Goal: Check status: Check status

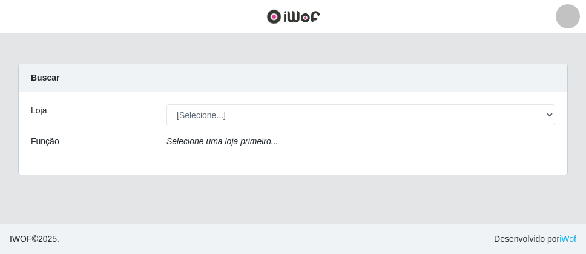
click at [239, 95] on div "Loja [Selecione...] Divino Fogão - Campina Grande Função Selecione uma loja pri…" at bounding box center [293, 133] width 549 height 82
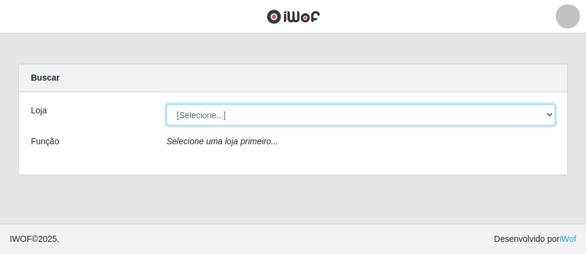
click at [237, 110] on select "[Selecione...] Divino Fogão - [GEOGRAPHIC_DATA]" at bounding box center [361, 114] width 389 height 21
select select "499"
click at [167, 104] on select "[Selecione...] Divino Fogão - [GEOGRAPHIC_DATA]" at bounding box center [361, 114] width 389 height 21
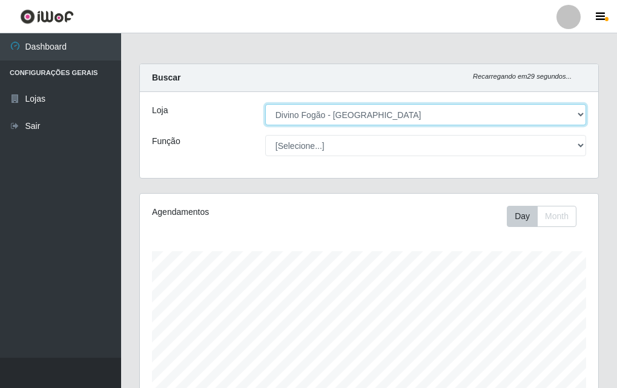
scroll to position [251, 459]
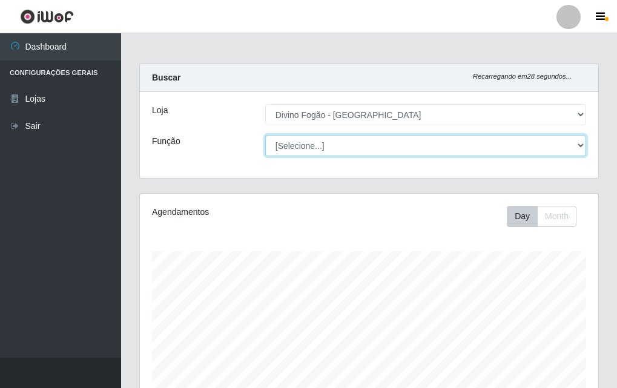
click at [317, 144] on select "[Selecione...] ASG ASG + ASG ++ Auxiliar de Cozinha Auxiliar de Cozinha + Auxil…" at bounding box center [425, 145] width 321 height 21
click at [265, 135] on select "[Selecione...] ASG ASG + ASG ++ Auxiliar de Cozinha Auxiliar de Cozinha + Auxil…" at bounding box center [425, 145] width 321 height 21
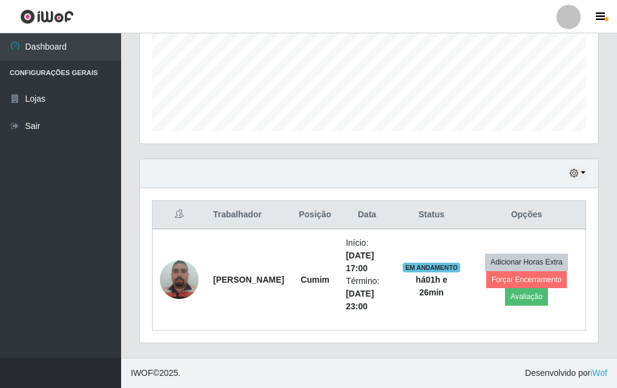
scroll to position [0, 0]
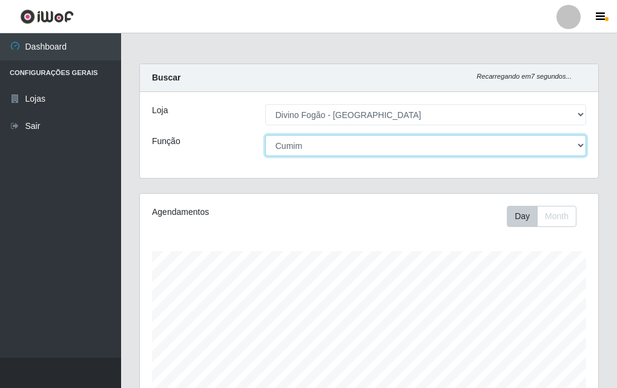
click at [311, 141] on select "[Selecione...] ASG ASG + ASG ++ Auxiliar de Cozinha Auxiliar de Cozinha + Auxil…" at bounding box center [425, 145] width 321 height 21
select select "80"
click at [265, 135] on select "[Selecione...] ASG ASG + ASG ++ Auxiliar de Cozinha Auxiliar de Cozinha + Auxil…" at bounding box center [425, 145] width 321 height 21
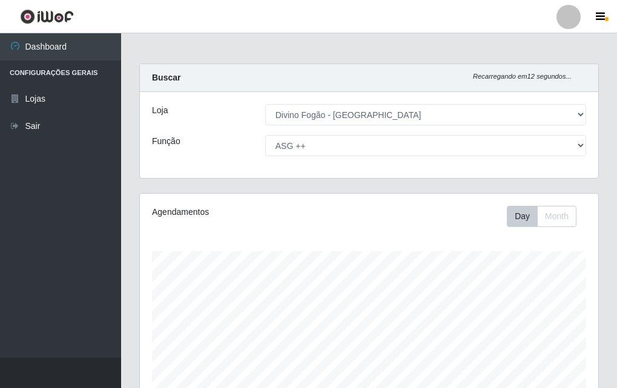
click at [334, 224] on div "Agendamentos Day Month" at bounding box center [369, 216] width 453 height 21
drag, startPoint x: 308, startPoint y: 162, endPoint x: 294, endPoint y: 134, distance: 31.2
click at [305, 155] on div "Loja [Selecione...] Divino Fogão - Campina Grande Função [Selecione...] ASG ASG…" at bounding box center [369, 135] width 459 height 86
click at [294, 134] on div "Loja [Selecione...] Divino Fogão - Campina Grande Função [Selecione...] ASG ASG…" at bounding box center [369, 135] width 459 height 86
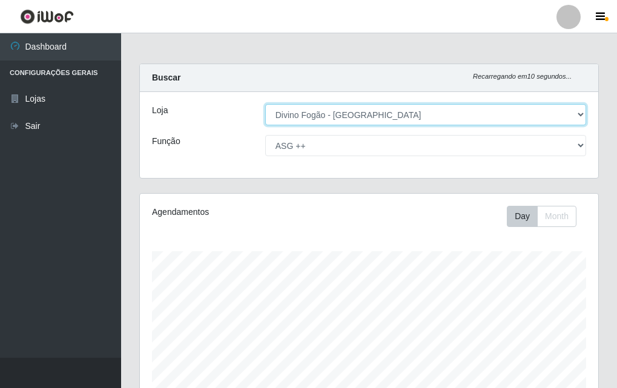
click at [290, 117] on select "[Selecione...] Divino Fogão - [GEOGRAPHIC_DATA]" at bounding box center [425, 114] width 321 height 21
click at [266, 104] on select "[Selecione...] Divino Fogão - [GEOGRAPHIC_DATA]" at bounding box center [425, 114] width 321 height 21
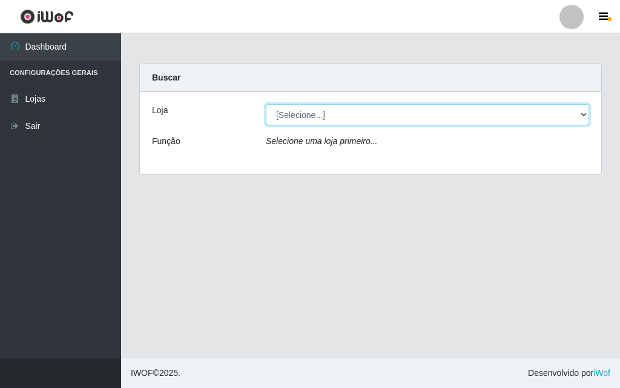
drag, startPoint x: 292, startPoint y: 123, endPoint x: 294, endPoint y: 145, distance: 21.9
click at [294, 145] on div "Loja [Selecione...] Divino Fogão - Campina Grande Função Selecione uma loja pri…" at bounding box center [371, 133] width 462 height 82
select select "499"
click at [266, 104] on select "[Selecione...] Divino Fogão - [GEOGRAPHIC_DATA]" at bounding box center [427, 114] width 323 height 21
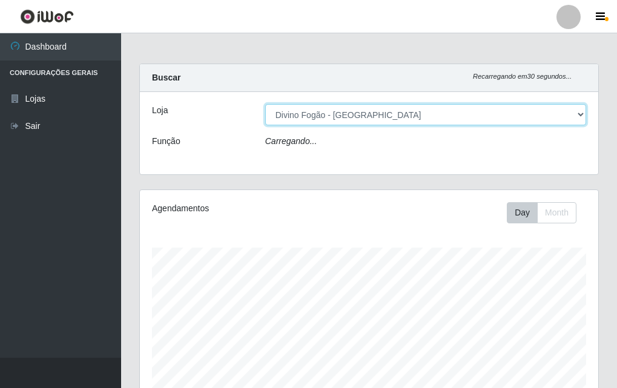
scroll to position [251, 459]
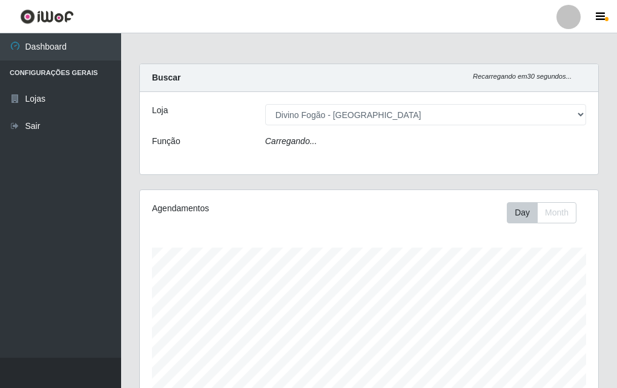
click at [294, 134] on div "Loja [Selecione...] Divino Fogão - Campina Grande Função Carregando..." at bounding box center [369, 133] width 459 height 82
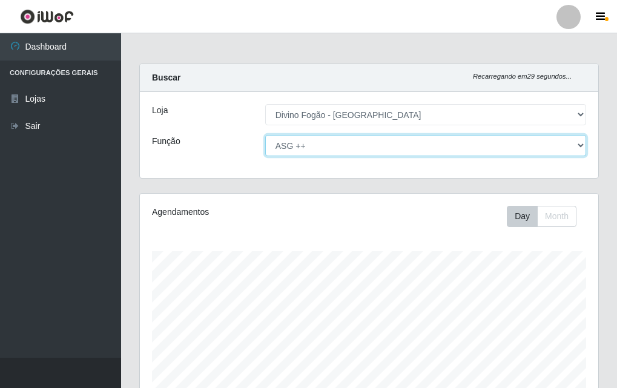
click at [297, 147] on select "[Selecione...] ASG ASG + ASG ++ Auxiliar de Cozinha Auxiliar de Cozinha + Auxil…" at bounding box center [425, 145] width 321 height 21
click at [265, 135] on select "[Selecione...] ASG ASG + ASG ++ Auxiliar de Cozinha Auxiliar de Cozinha + Auxil…" at bounding box center [425, 145] width 321 height 21
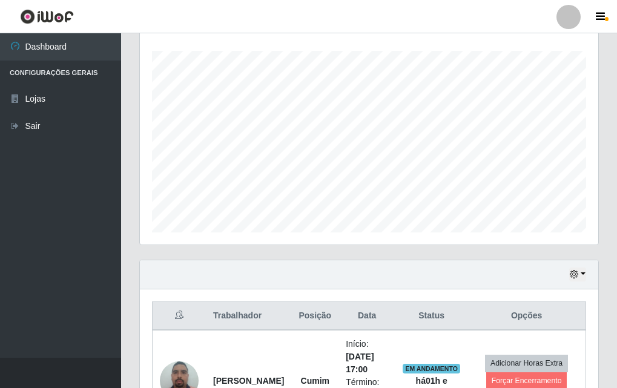
click at [571, 253] on div "Hoje 1 dia 3 dias 1 Semana Não encerrados" at bounding box center [369, 274] width 459 height 29
click at [572, 253] on icon "button" at bounding box center [574, 274] width 8 height 8
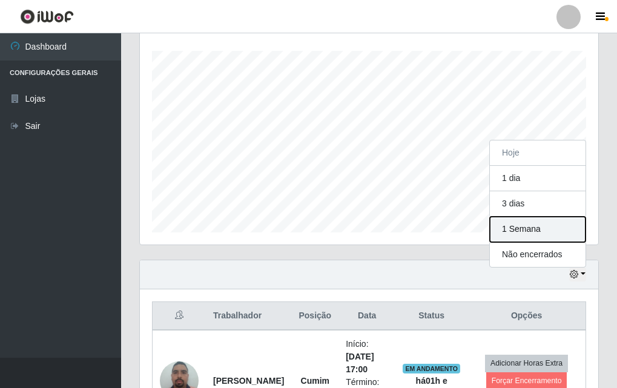
click at [523, 233] on button "1 Semana" at bounding box center [538, 229] width 96 height 25
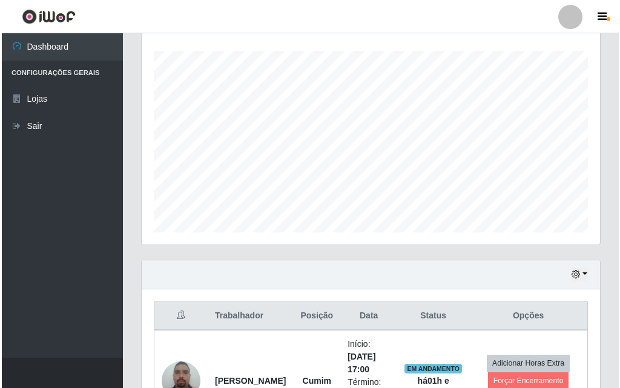
scroll to position [443, 0]
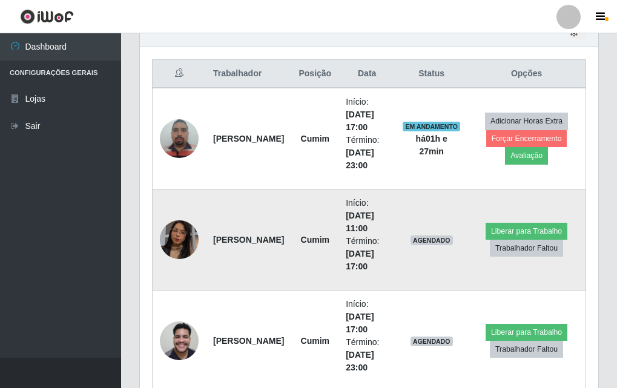
click at [179, 242] on img at bounding box center [179, 239] width 39 height 69
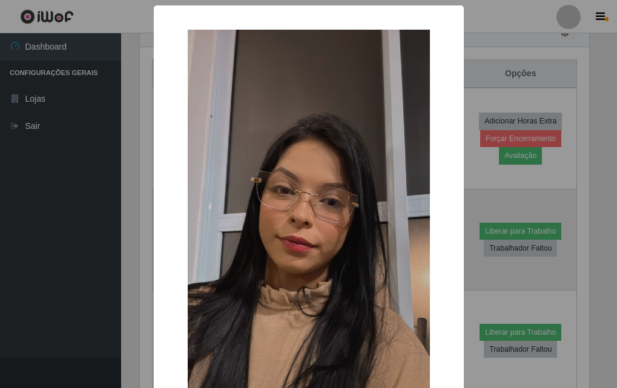
scroll to position [251, 453]
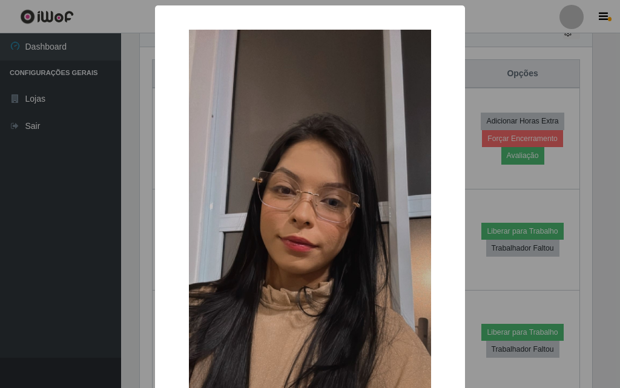
click at [150, 253] on div "× OK Cancel" at bounding box center [310, 194] width 620 height 388
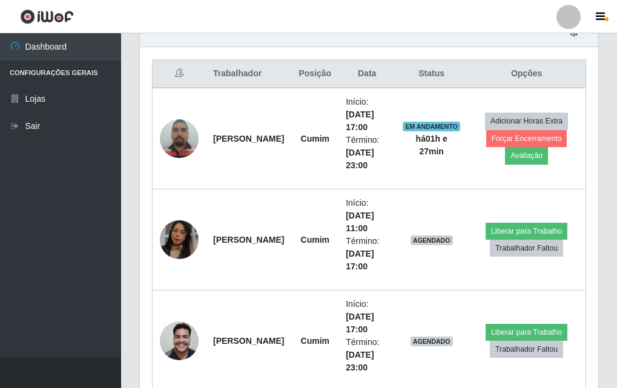
scroll to position [564, 0]
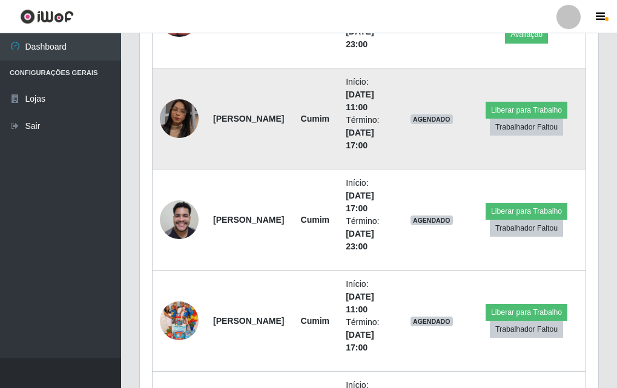
click at [181, 124] on img at bounding box center [179, 118] width 39 height 69
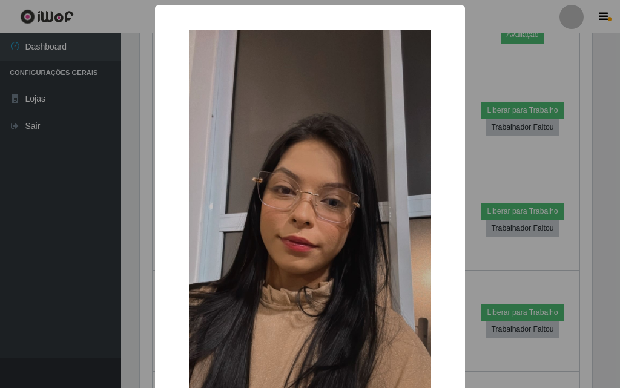
click at [135, 170] on div "× OK Cancel" at bounding box center [310, 194] width 620 height 388
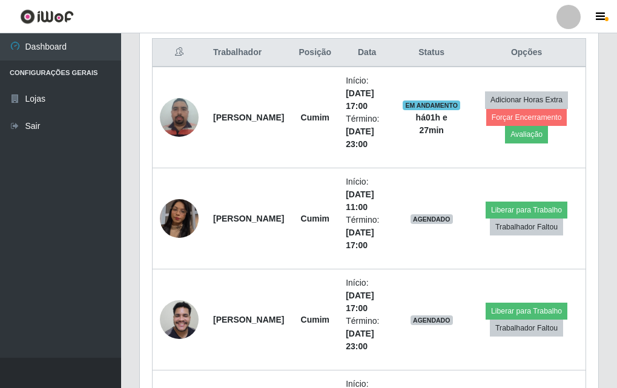
scroll to position [282, 0]
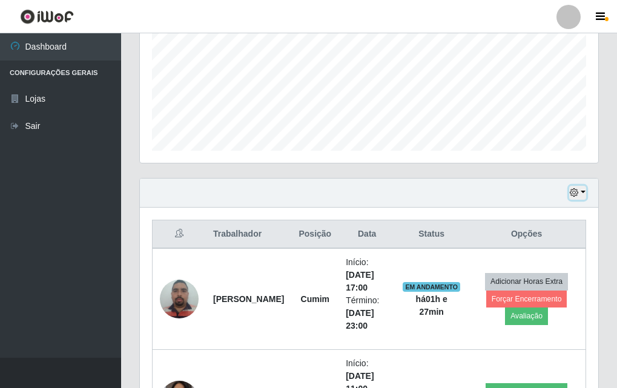
click at [577, 192] on icon "button" at bounding box center [574, 192] width 8 height 8
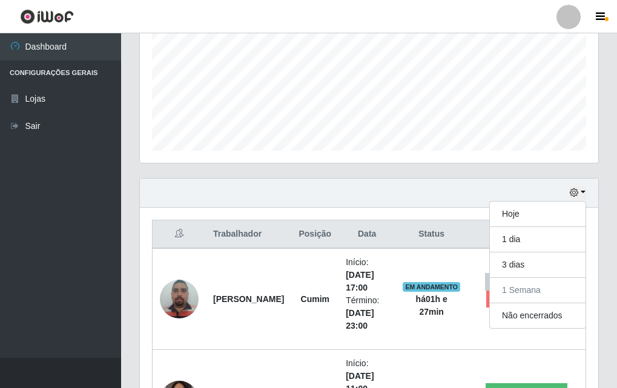
click at [414, 225] on th "Status" at bounding box center [432, 235] width 72 height 28
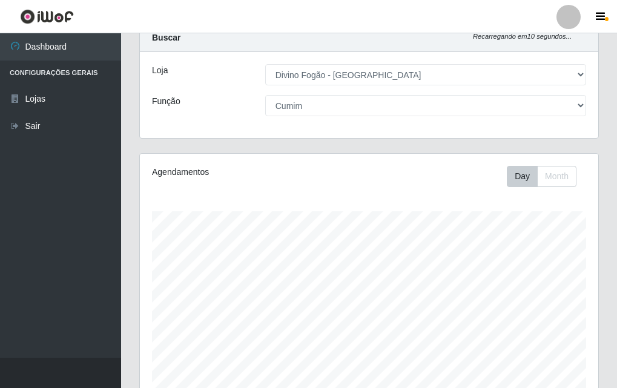
scroll to position [0, 0]
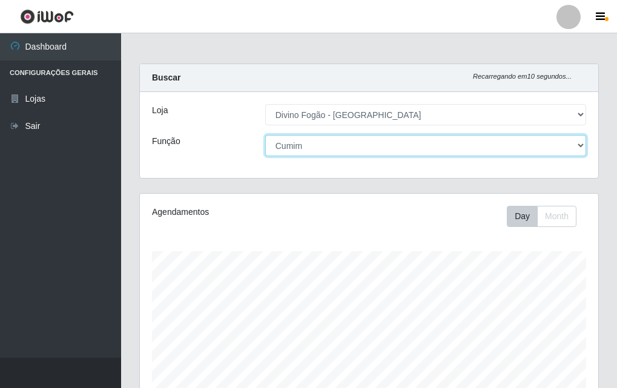
click at [309, 139] on select "[Selecione...] ASG ASG + ASG ++ Auxiliar de Cozinha Auxiliar de Cozinha + Auxil…" at bounding box center [425, 145] width 321 height 21
click at [265, 135] on select "[Selecione...] ASG ASG + ASG ++ Auxiliar de Cozinha Auxiliar de Cozinha + Auxil…" at bounding box center [425, 145] width 321 height 21
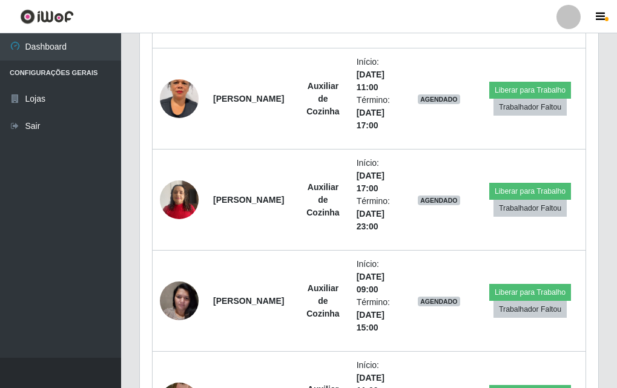
scroll to position [988, 0]
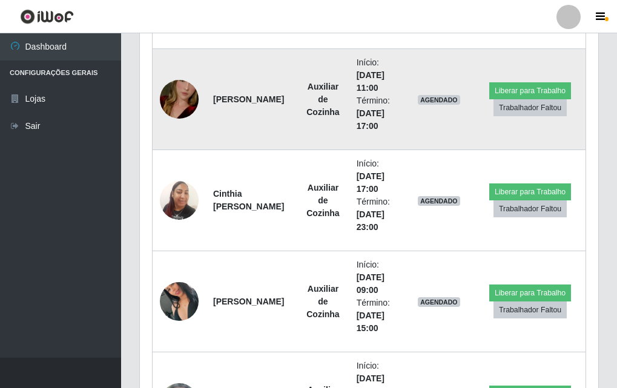
click at [184, 88] on img at bounding box center [179, 99] width 39 height 69
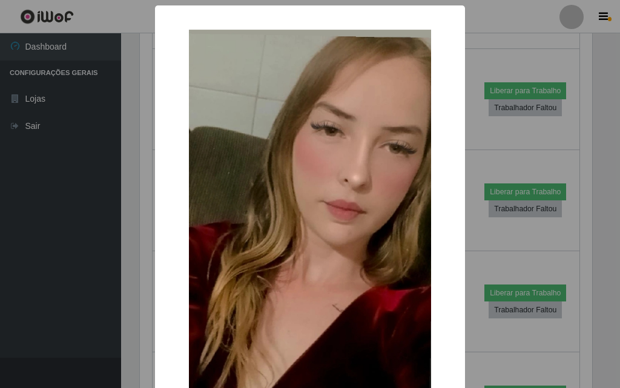
click at [145, 179] on div "× OK Cancel" at bounding box center [310, 194] width 620 height 388
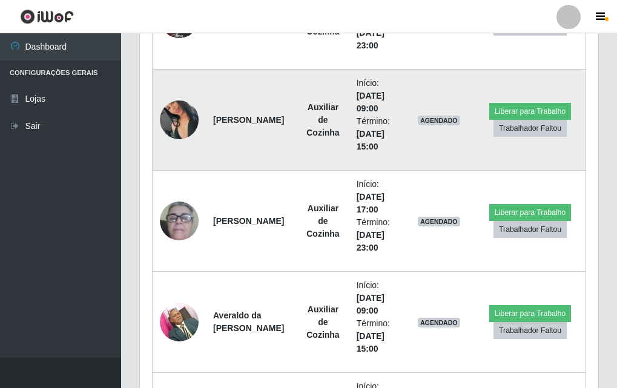
drag, startPoint x: 158, startPoint y: 111, endPoint x: 163, endPoint y: 116, distance: 7.7
click at [162, 113] on td at bounding box center [180, 120] width 54 height 101
click at [163, 116] on img at bounding box center [179, 119] width 39 height 69
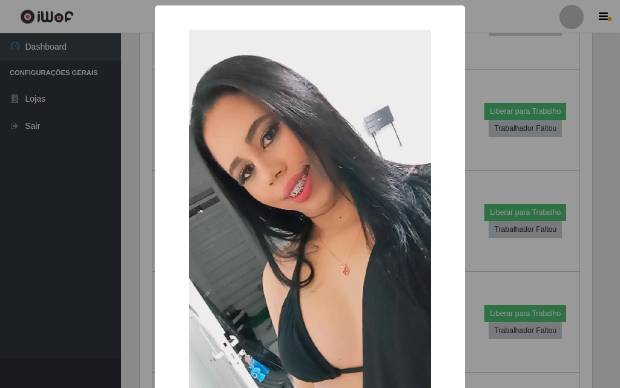
click at [134, 158] on div "× OK Cancel" at bounding box center [310, 194] width 620 height 388
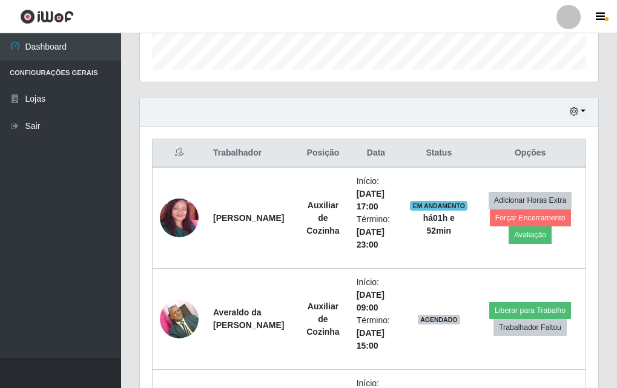
scroll to position [485, 0]
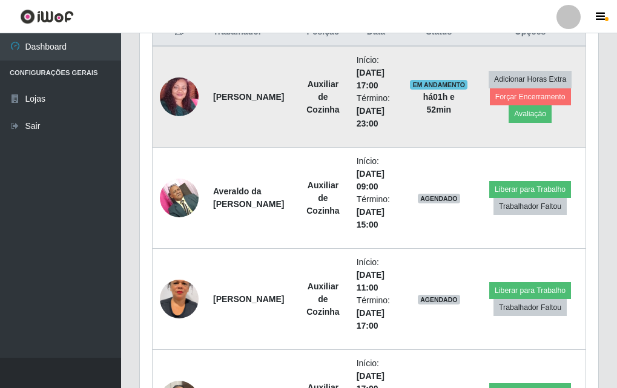
click at [419, 85] on span "EM ANDAMENTO" at bounding box center [439, 85] width 58 height 10
drag, startPoint x: 411, startPoint y: 85, endPoint x: 475, endPoint y: 83, distance: 64.2
click at [475, 83] on td "EM ANDAMENTO há 01 h e 52 min" at bounding box center [439, 97] width 72 height 102
click at [459, 81] on td "EM ANDAMENTO há 01 h e 52 min" at bounding box center [439, 97] width 72 height 102
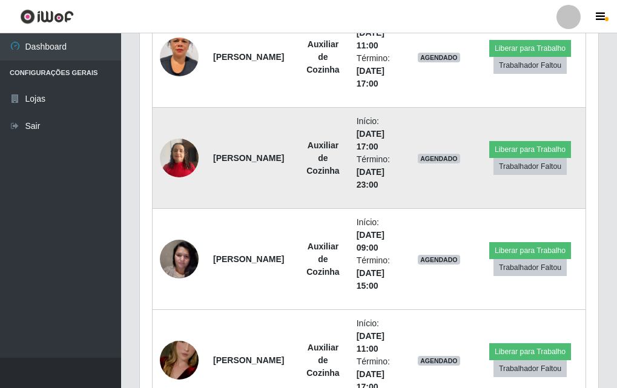
scroll to position [909, 0]
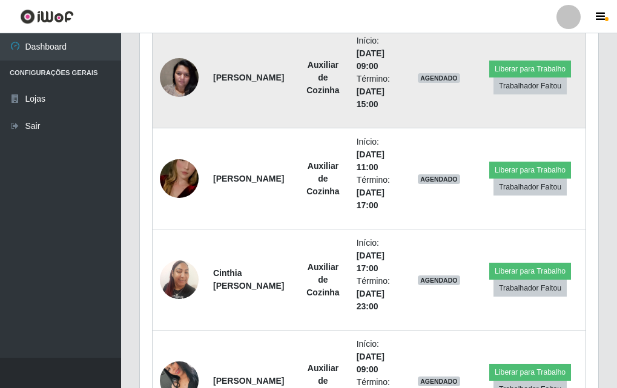
click at [182, 68] on img at bounding box center [179, 76] width 39 height 51
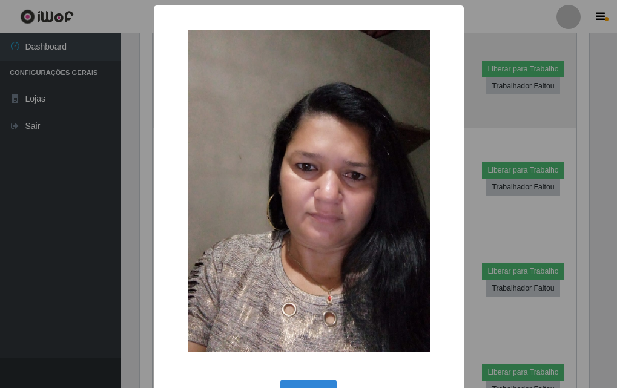
scroll to position [251, 453]
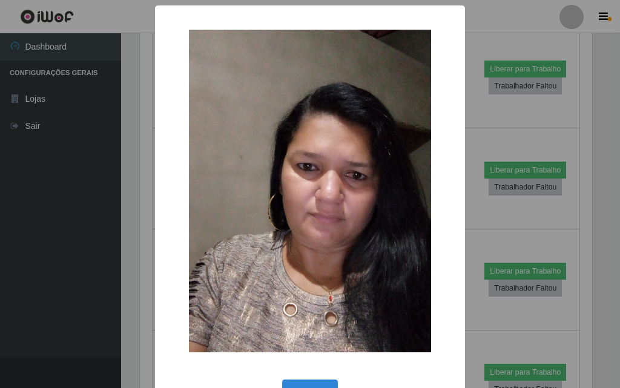
click at [125, 142] on div "× OK Cancel" at bounding box center [310, 194] width 620 height 388
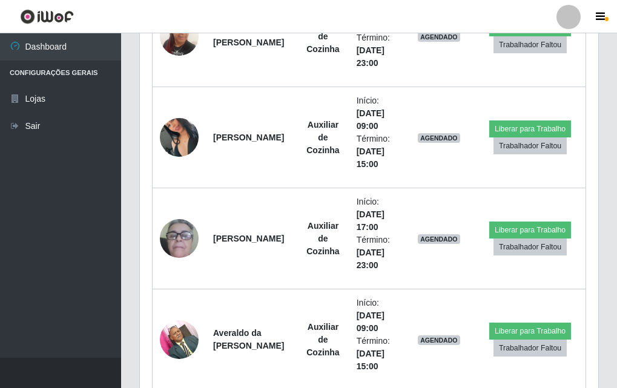
scroll to position [1031, 0]
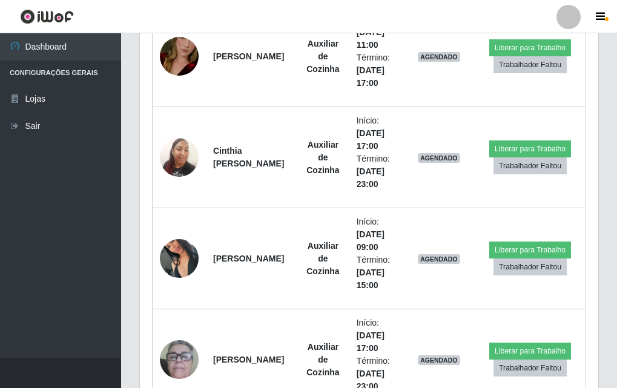
drag, startPoint x: 174, startPoint y: 153, endPoint x: 131, endPoint y: 131, distance: 48.0
click at [131, 131] on div "Hoje 1 dia 3 dias 1 Semana Não encerrados Trabalhador Posição Data Status Opçõe…" at bounding box center [369, 135] width 478 height 1413
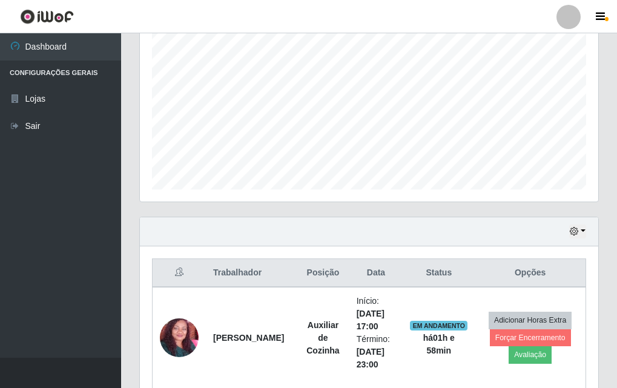
scroll to position [0, 0]
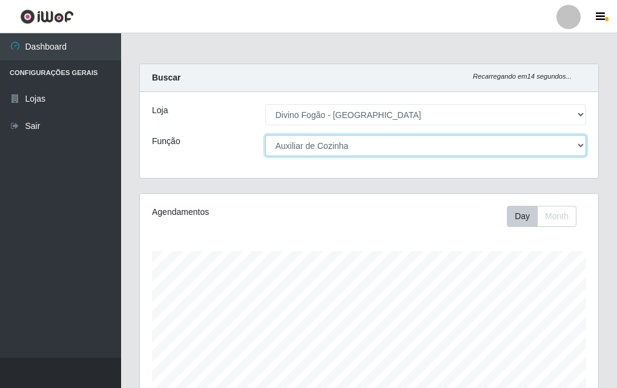
click at [293, 142] on select "[Selecione...] ASG ASG + ASG ++ Auxiliar de Cozinha Auxiliar de Cozinha + Auxil…" at bounding box center [425, 145] width 321 height 21
click at [265, 135] on select "[Selecione...] ASG ASG + ASG ++ Auxiliar de Cozinha Auxiliar de Cozinha + Auxil…" at bounding box center [425, 145] width 321 height 21
click at [293, 153] on select "[Selecione...] ASG ASG + ASG ++ Auxiliar de Cozinha Auxiliar de Cozinha + Auxil…" at bounding box center [425, 145] width 321 height 21
click at [286, 156] on select "[Selecione...] ASG ASG + ASG ++ Auxiliar de Cozinha Auxiliar de Cozinha + Auxil…" at bounding box center [425, 145] width 321 height 21
select select "91"
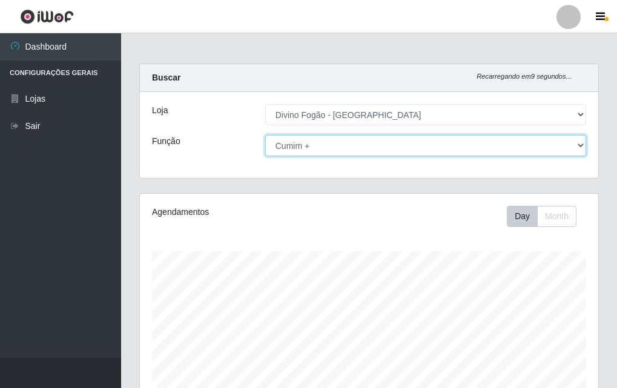
click at [265, 135] on select "[Selecione...] ASG ASG + ASG ++ Auxiliar de Cozinha Auxiliar de Cozinha + Auxil…" at bounding box center [425, 145] width 321 height 21
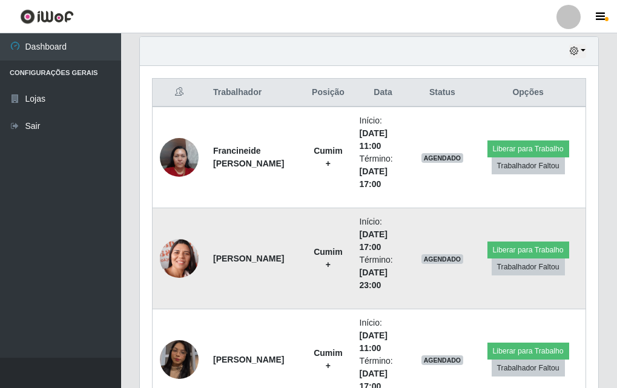
scroll to position [485, 0]
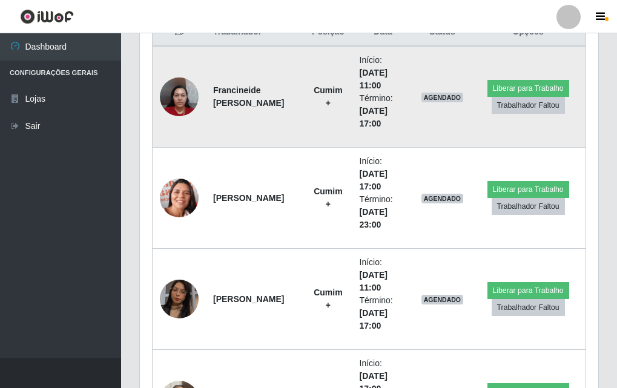
click at [153, 91] on td at bounding box center [180, 97] width 54 height 102
click at [184, 98] on img at bounding box center [179, 96] width 39 height 51
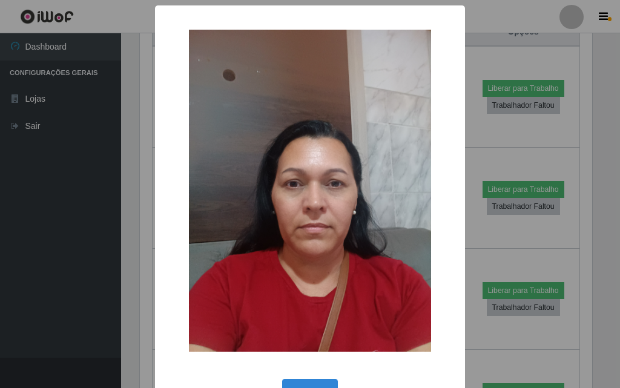
click at [168, 145] on div "×" at bounding box center [310, 191] width 286 height 347
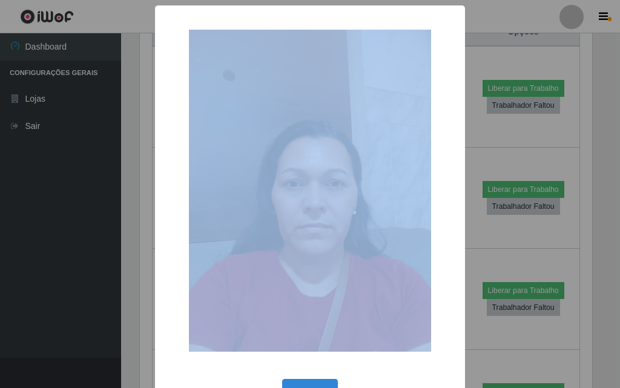
drag, startPoint x: 156, startPoint y: 157, endPoint x: 153, endPoint y: 162, distance: 6.2
click at [155, 161] on div "× OK Cancel" at bounding box center [310, 213] width 310 height 417
click at [156, 175] on div "× OK Cancel" at bounding box center [310, 213] width 310 height 417
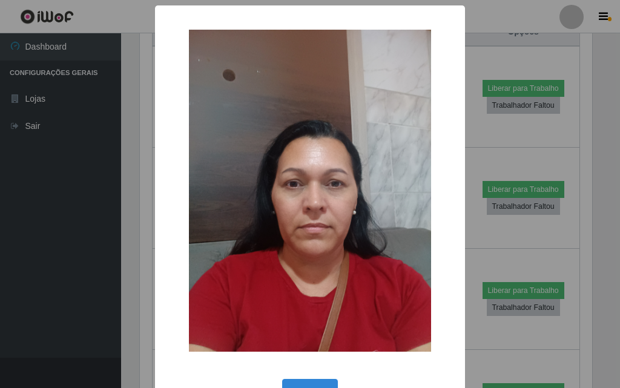
click at [149, 192] on div "× OK Cancel" at bounding box center [310, 194] width 620 height 388
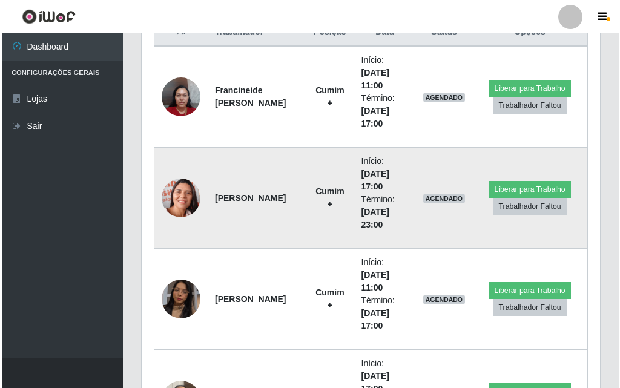
scroll to position [545, 0]
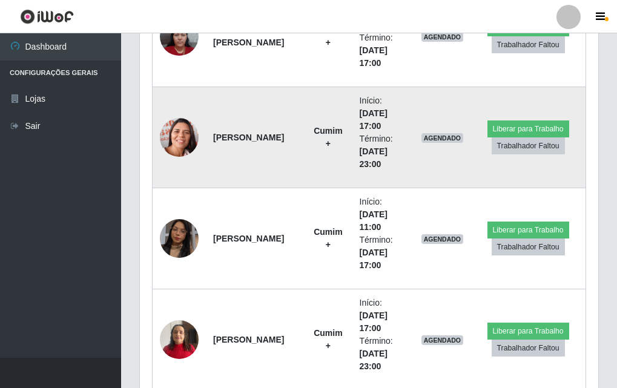
click at [184, 149] on img at bounding box center [179, 137] width 39 height 49
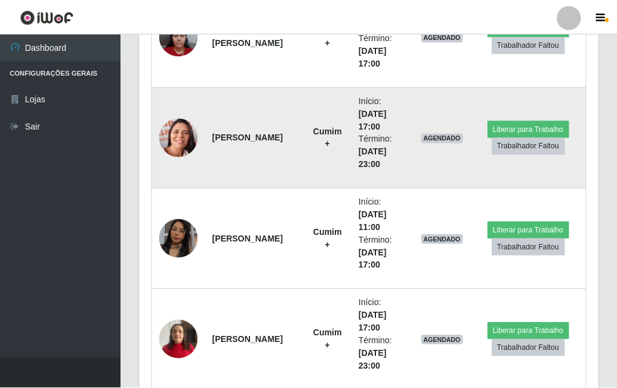
scroll to position [251, 453]
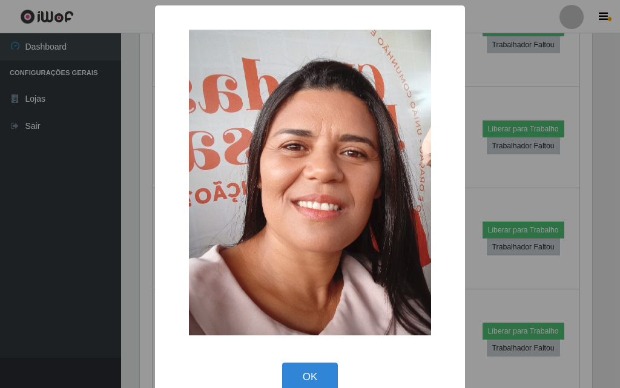
click at [155, 178] on div "× OK Cancel" at bounding box center [310, 205] width 310 height 401
click at [136, 188] on div "× OK Cancel" at bounding box center [310, 194] width 620 height 388
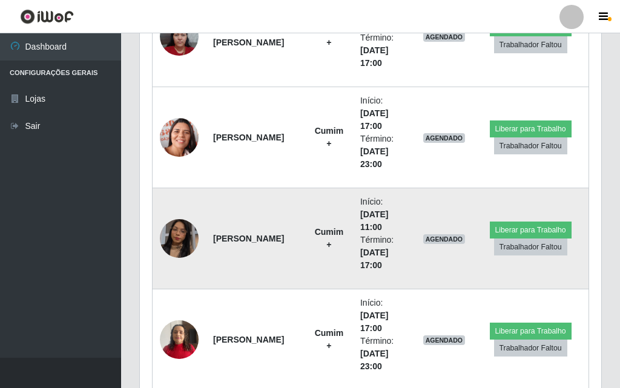
scroll to position [251, 459]
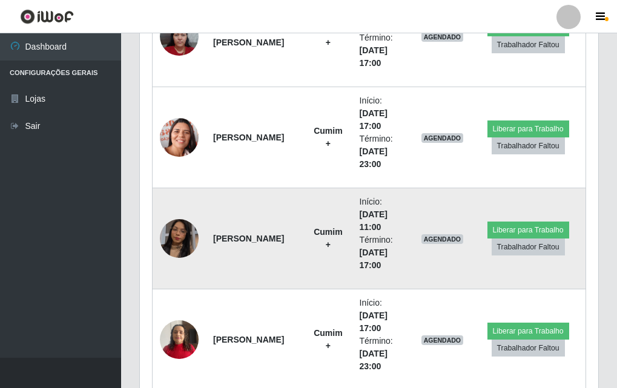
click at [170, 219] on td at bounding box center [180, 238] width 54 height 101
click at [178, 240] on img at bounding box center [179, 238] width 39 height 69
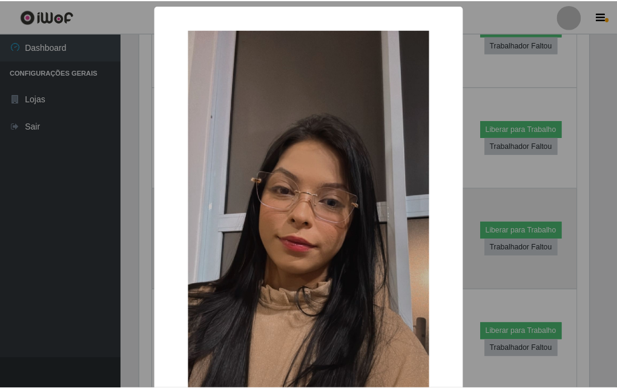
scroll to position [251, 453]
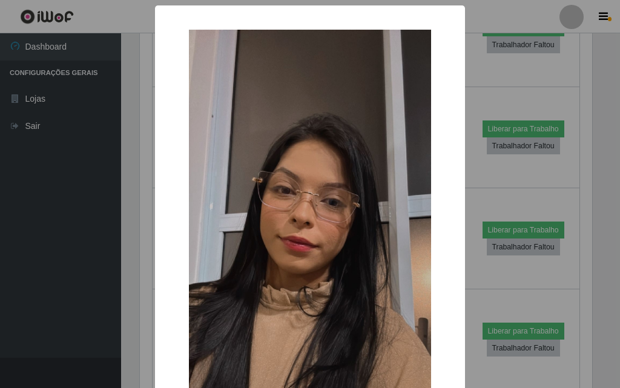
click at [158, 236] on div "× OK Cancel" at bounding box center [310, 268] width 310 height 526
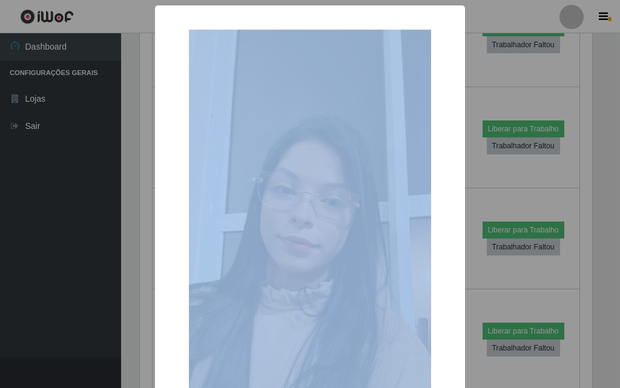
click at [158, 236] on div "× OK Cancel" at bounding box center [310, 268] width 310 height 526
click at [147, 234] on div "× OK Cancel" at bounding box center [310, 194] width 620 height 388
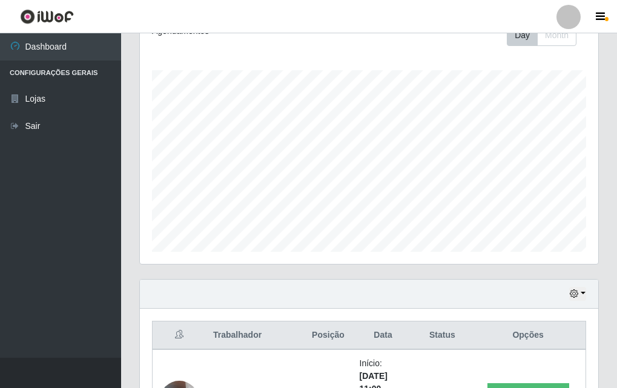
scroll to position [0, 0]
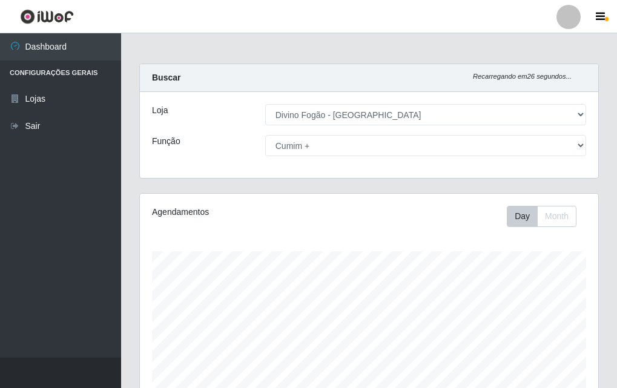
click at [187, 98] on div "Loja [Selecione...] Divino Fogão - Campina Grande Função [Selecione...] ASG ASG…" at bounding box center [369, 135] width 459 height 86
click at [197, 182] on div "Carregando... Buscar Recarregando em 13 segundos... Loja [Selecione...] Divino …" at bounding box center [369, 129] width 478 height 130
click at [586, 17] on button "button" at bounding box center [602, 16] width 30 height 17
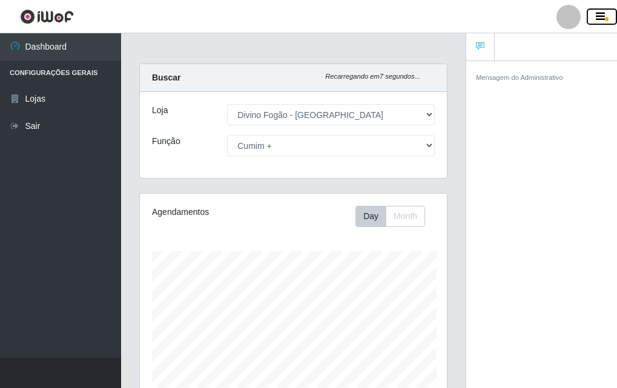
scroll to position [251, 307]
click at [586, 17] on button "button" at bounding box center [602, 16] width 30 height 17
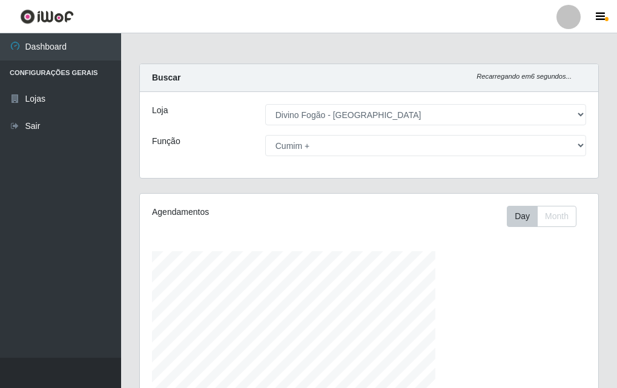
scroll to position [251, 459]
click at [574, 18] on div at bounding box center [569, 17] width 24 height 24
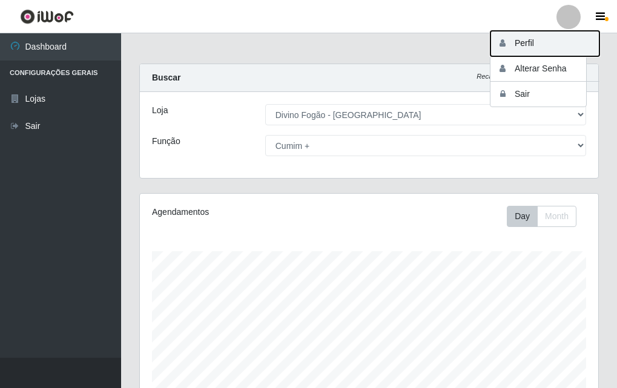
click at [549, 42] on button "Perfil" at bounding box center [545, 43] width 109 height 25
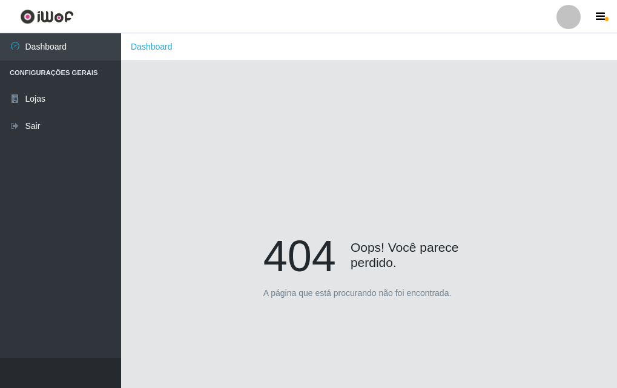
drag, startPoint x: 273, startPoint y: 109, endPoint x: 305, endPoint y: 376, distance: 268.5
click at [302, 253] on div "404 Oops! Você parece perdido. A página que está procurando não foi encontrada." at bounding box center [369, 270] width 460 height 388
drag, startPoint x: 286, startPoint y: 261, endPoint x: 48, endPoint y: 151, distance: 261.6
click at [49, 152] on ul "Dashboard Configurações Gerais Lojas Sair" at bounding box center [60, 195] width 121 height 325
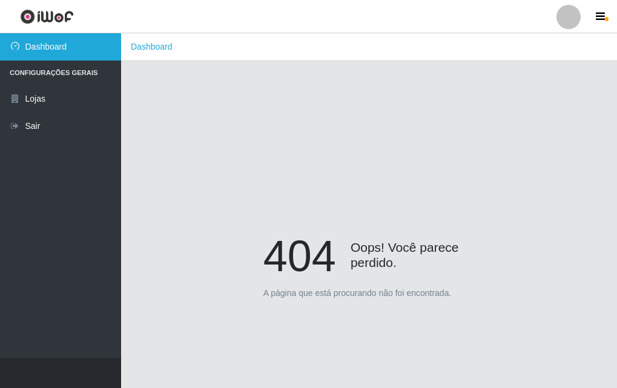
click at [50, 47] on link "Dashboard" at bounding box center [60, 46] width 121 height 27
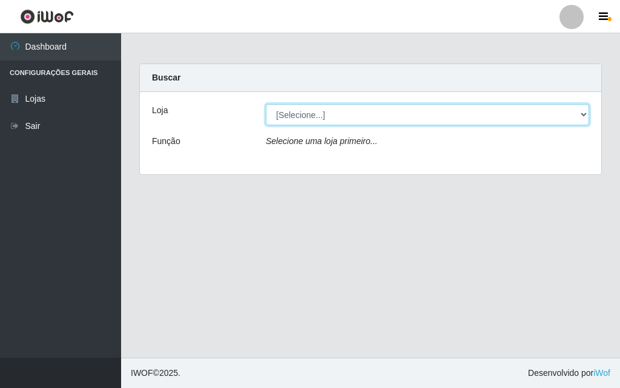
click at [333, 124] on select "[Selecione...] Divino Fogão - [GEOGRAPHIC_DATA]" at bounding box center [427, 114] width 323 height 21
select select "499"
click at [266, 104] on select "[Selecione...] Divino Fogão - [GEOGRAPHIC_DATA]" at bounding box center [427, 114] width 323 height 21
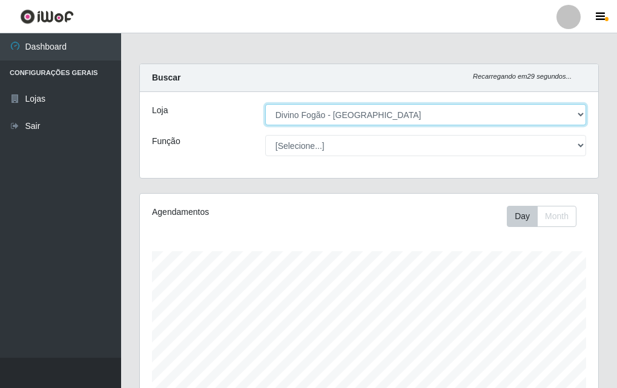
scroll to position [251, 459]
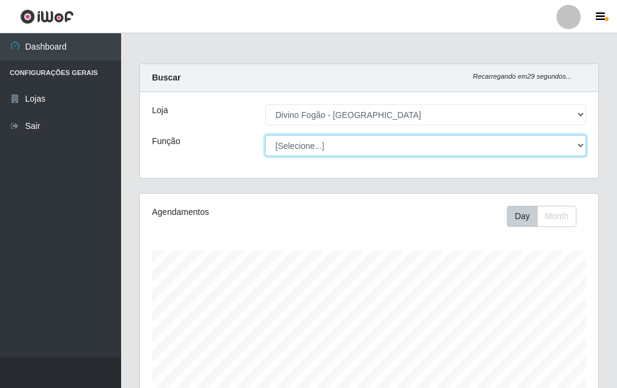
drag, startPoint x: 300, startPoint y: 148, endPoint x: 299, endPoint y: 155, distance: 6.7
click at [300, 148] on select "[Selecione...] ASG ASG + ASG ++ Auxiliar de Cozinha Auxiliar de Cozinha + Auxil…" at bounding box center [425, 145] width 321 height 21
select select "17"
click at [265, 135] on select "[Selecione...] ASG ASG + ASG ++ Auxiliar de Cozinha Auxiliar de Cozinha + Auxil…" at bounding box center [425, 145] width 321 height 21
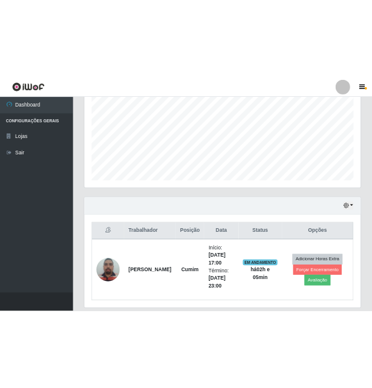
scroll to position [302, 0]
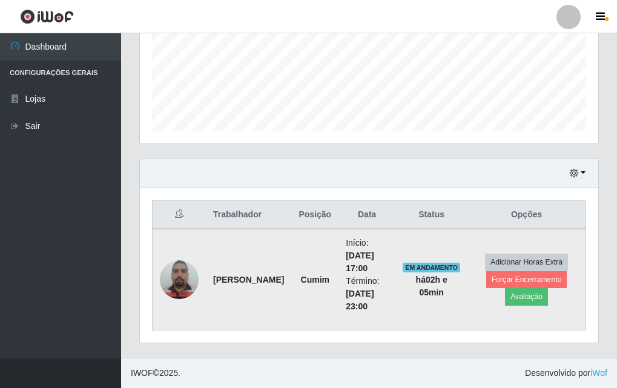
click at [468, 253] on td "EM ANDAMENTO há 02 h e 05 min" at bounding box center [432, 280] width 72 height 102
click at [438, 253] on span "EM ANDAMENTO" at bounding box center [432, 268] width 58 height 10
drag, startPoint x: 408, startPoint y: 271, endPoint x: 464, endPoint y: 273, distance: 56.4
click at [460, 253] on span "EM ANDAMENTO" at bounding box center [432, 268] width 58 height 10
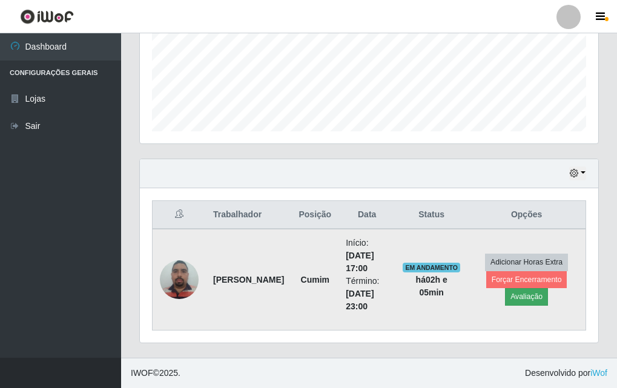
drag, startPoint x: 496, startPoint y: 297, endPoint x: 531, endPoint y: 299, distance: 35.8
click at [559, 253] on td "Adicionar Horas Extra Forçar Encerramento Avaliação" at bounding box center [527, 280] width 118 height 102
drag, startPoint x: 503, startPoint y: 299, endPoint x: 555, endPoint y: 300, distance: 51.5
click at [555, 253] on td "Adicionar Horas Extra Forçar Encerramento Avaliação" at bounding box center [527, 280] width 118 height 102
drag, startPoint x: 479, startPoint y: 284, endPoint x: 543, endPoint y: 280, distance: 64.3
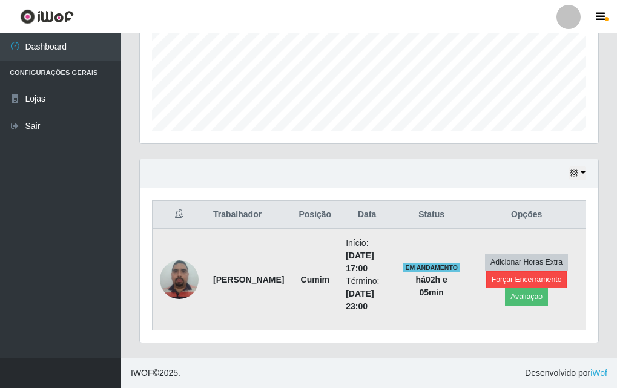
click at [543, 253] on td "Adicionar Horas Extra Forçar Encerramento Avaliação" at bounding box center [527, 280] width 118 height 102
drag, startPoint x: 568, startPoint y: 276, endPoint x: 393, endPoint y: 319, distance: 180.4
click at [393, 253] on tr "Manoel Amadeu de Souza Filho Cumim Início: 24/09/2025, 17:00 Término: 24/09/202…" at bounding box center [370, 280] width 434 height 102
click at [436, 253] on td "EM ANDAMENTO há 02 h e 05 min" at bounding box center [432, 280] width 72 height 102
drag, startPoint x: 491, startPoint y: 302, endPoint x: 549, endPoint y: 302, distance: 58.2
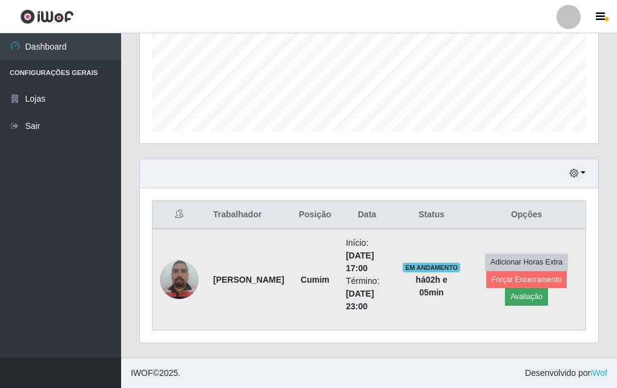
click at [549, 253] on td "Adicionar Horas Extra Forçar Encerramento Avaliação" at bounding box center [527, 280] width 118 height 102
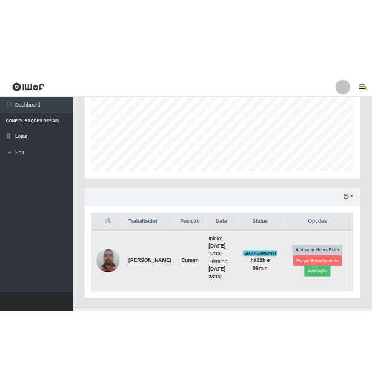
scroll to position [605539, 605331]
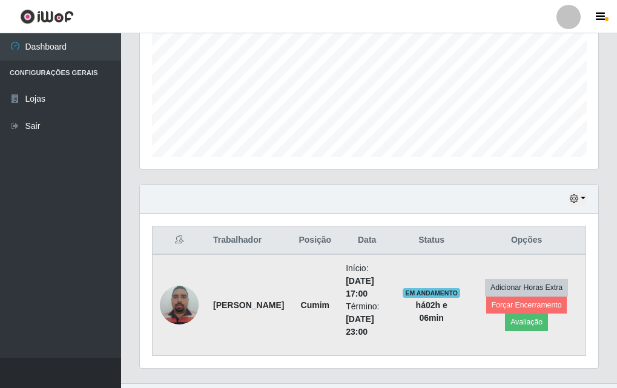
click at [405, 253] on td "EM ANDAMENTO há 02 h e 06 min" at bounding box center [432, 305] width 72 height 102
drag, startPoint x: 399, startPoint y: 290, endPoint x: 453, endPoint y: 290, distance: 53.3
click at [452, 253] on td "EM ANDAMENTO há 02 h e 06 min" at bounding box center [432, 305] width 72 height 102
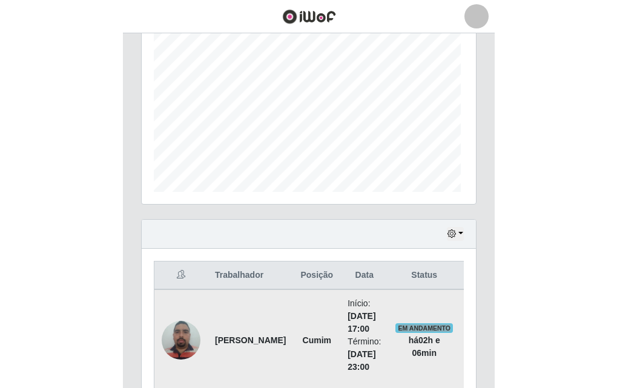
scroll to position [605539, 605456]
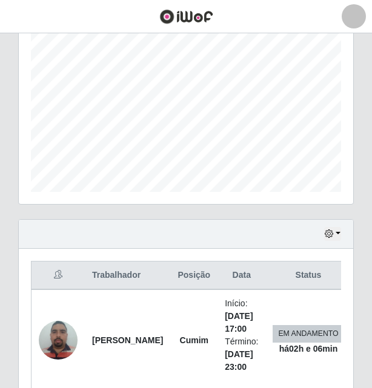
click at [322, 253] on th "Status" at bounding box center [307, 276] width 85 height 28
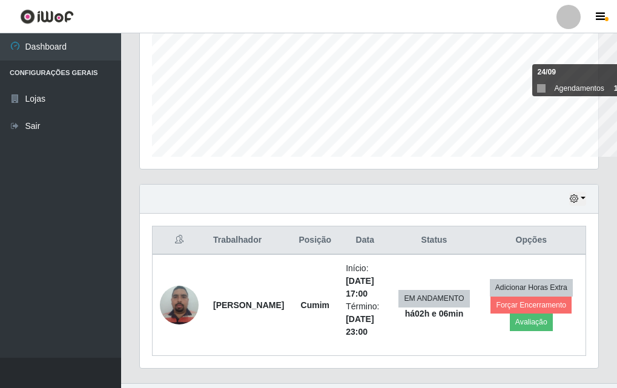
scroll to position [251, 459]
click at [366, 229] on th "Data" at bounding box center [365, 241] width 53 height 28
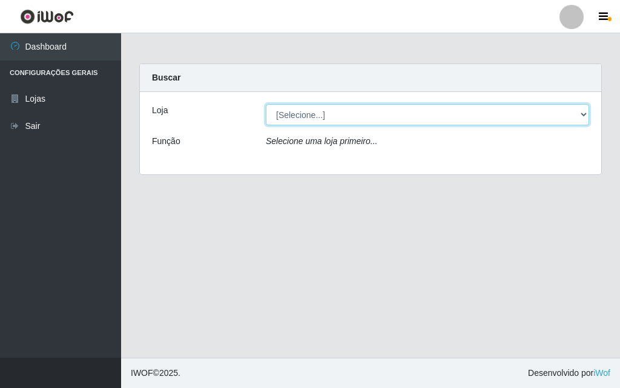
click at [330, 124] on select "[Selecione...] Divino Fogão - [GEOGRAPHIC_DATA]" at bounding box center [427, 114] width 323 height 21
select select "499"
click at [266, 104] on select "[Selecione...] Divino Fogão - [GEOGRAPHIC_DATA]" at bounding box center [427, 114] width 323 height 21
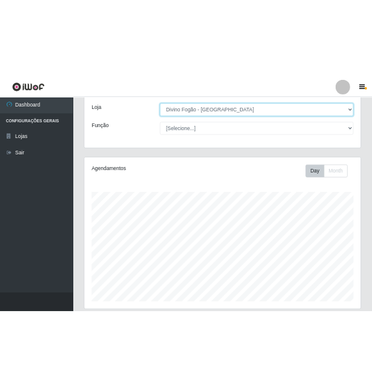
scroll to position [403, 0]
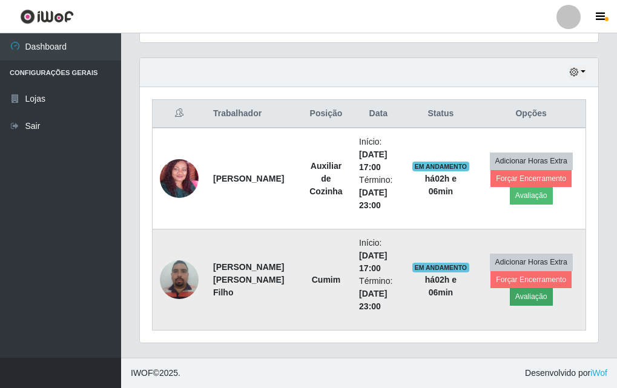
drag, startPoint x: 499, startPoint y: 302, endPoint x: 548, endPoint y: 302, distance: 49.1
click at [548, 302] on td "Adicionar Horas Extra Forçar Encerramento Avaliação" at bounding box center [531, 280] width 109 height 101
click at [199, 293] on td at bounding box center [180, 280] width 54 height 101
click at [187, 288] on img at bounding box center [179, 279] width 39 height 51
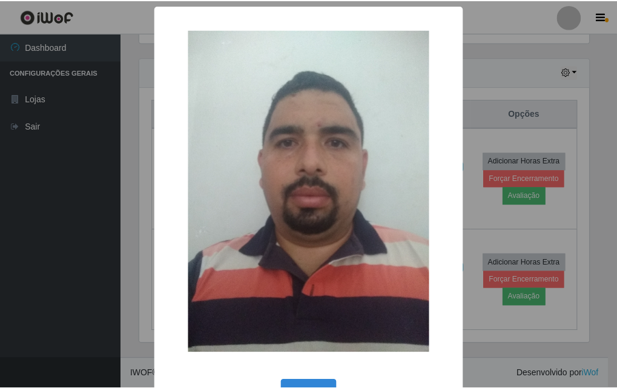
scroll to position [41, 0]
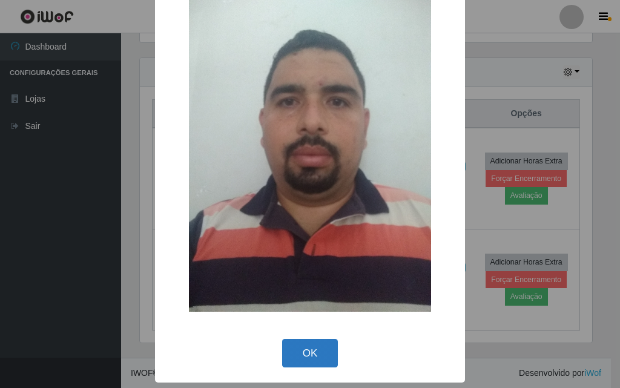
click at [292, 357] on button "OK" at bounding box center [310, 353] width 56 height 28
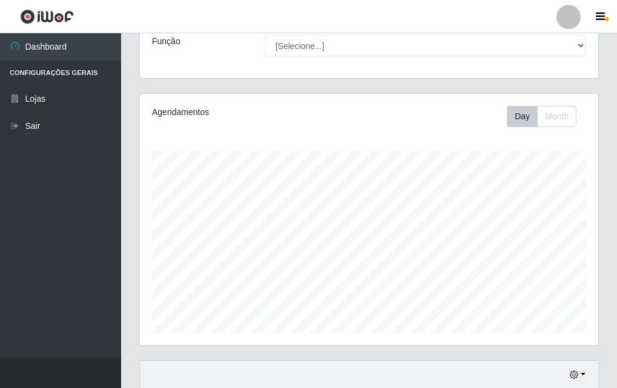
scroll to position [403, 0]
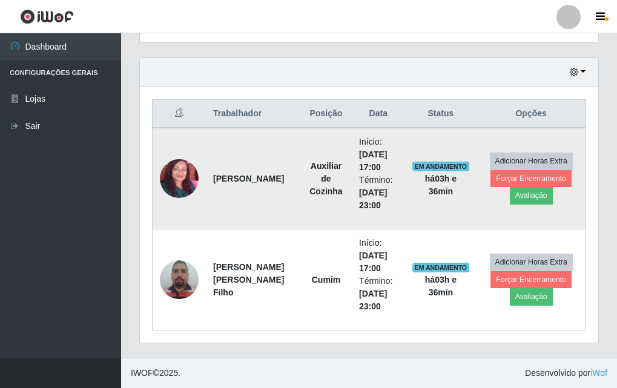
click at [218, 193] on td "[PERSON_NAME]" at bounding box center [253, 179] width 95 height 102
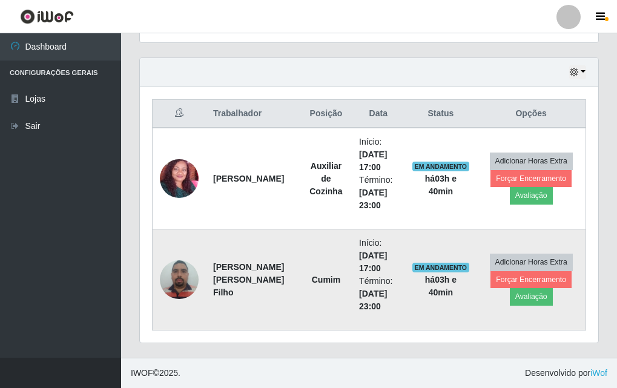
click at [191, 278] on img at bounding box center [179, 279] width 39 height 51
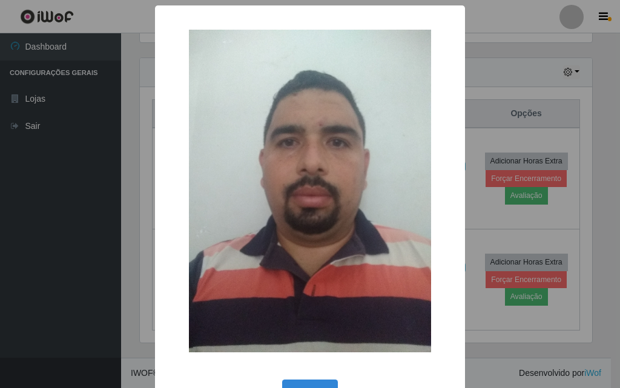
drag, startPoint x: 312, startPoint y: 191, endPoint x: 274, endPoint y: 227, distance: 51.4
click at [274, 227] on img at bounding box center [310, 191] width 242 height 323
drag, startPoint x: 324, startPoint y: 168, endPoint x: 234, endPoint y: 194, distance: 93.5
click at [234, 194] on img at bounding box center [310, 191] width 242 height 323
click at [88, 188] on div "× OK Cancel" at bounding box center [310, 194] width 620 height 388
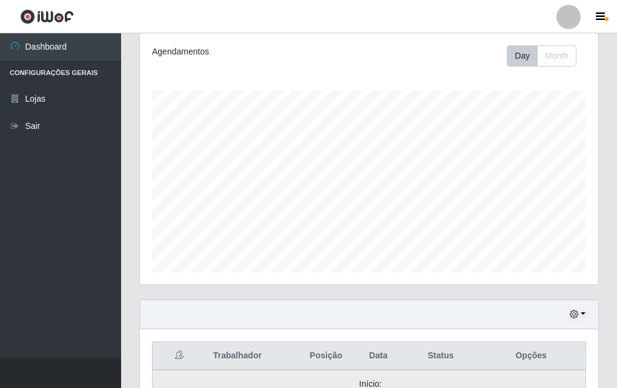
scroll to position [0, 0]
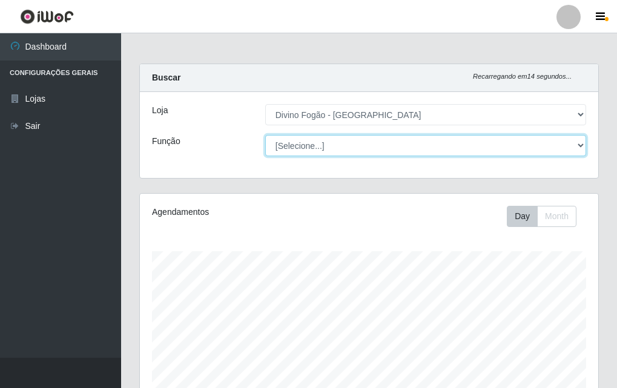
click at [383, 150] on select "[Selecione...] ASG ASG + ASG ++ Auxiliar de Cozinha Auxiliar de Cozinha + Auxil…" at bounding box center [425, 145] width 321 height 21
click at [356, 150] on select "[Selecione...] ASG ASG + ASG ++ Auxiliar de Cozinha Auxiliar de Cozinha + Auxil…" at bounding box center [425, 145] width 321 height 21
click at [265, 135] on select "[Selecione...] ASG ASG + ASG ++ Auxiliar de Cozinha Auxiliar de Cozinha + Auxil…" at bounding box center [425, 145] width 321 height 21
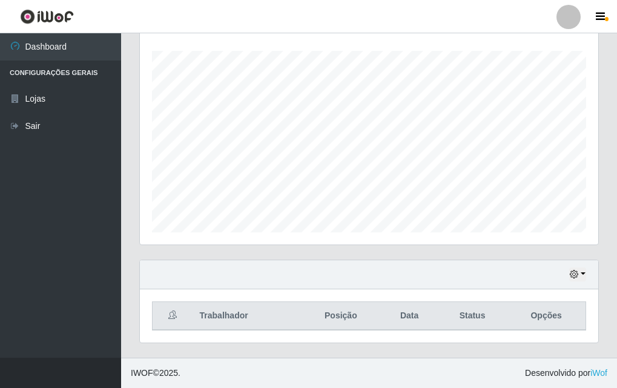
drag, startPoint x: 585, startPoint y: 263, endPoint x: 576, endPoint y: 284, distance: 22.8
click at [582, 273] on div "Hoje 1 dia 3 dias 1 Semana Não encerrados" at bounding box center [369, 274] width 459 height 29
click at [576, 284] on div "Hoje 1 dia 3 dias 1 Semana Não encerrados" at bounding box center [369, 274] width 459 height 29
click at [572, 270] on button "button" at bounding box center [577, 275] width 17 height 14
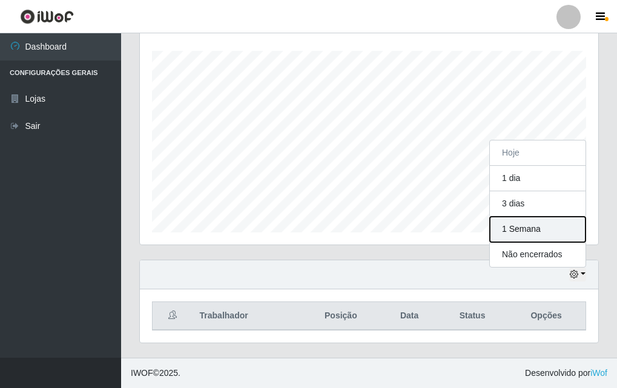
click at [543, 234] on button "1 Semana" at bounding box center [538, 229] width 96 height 25
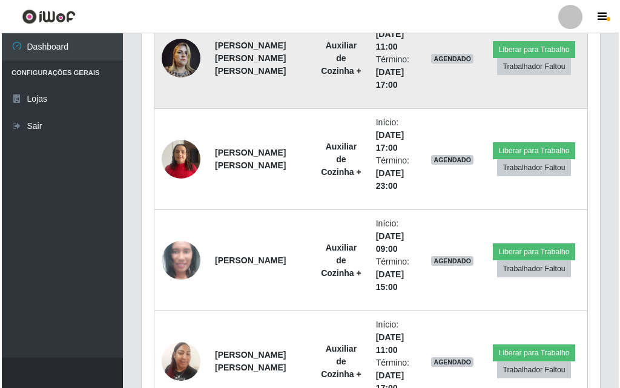
scroll to position [382, 0]
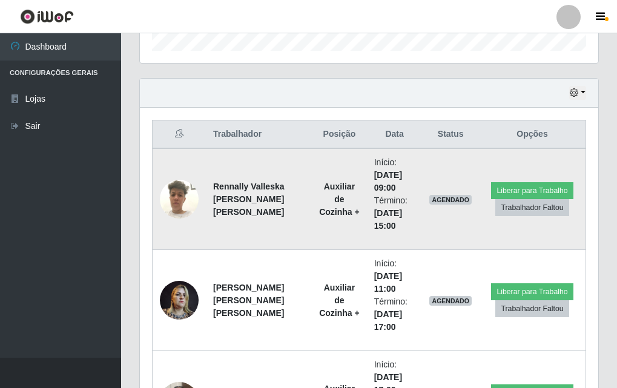
click at [178, 188] on img at bounding box center [179, 198] width 39 height 51
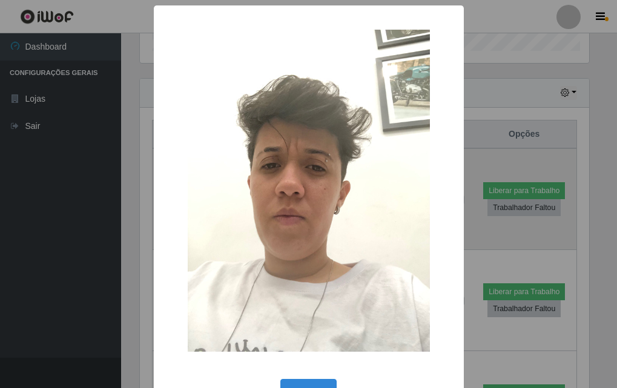
scroll to position [251, 453]
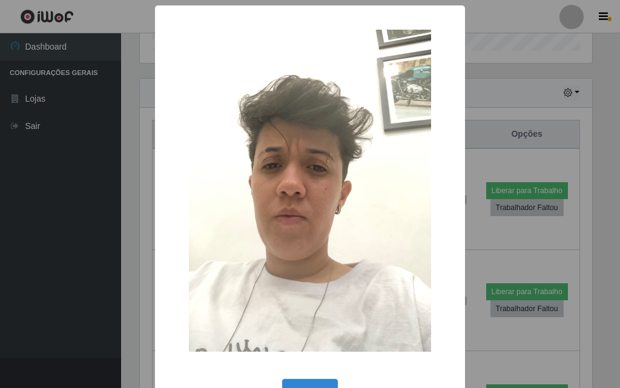
click at [121, 225] on div "× OK Cancel" at bounding box center [310, 194] width 620 height 388
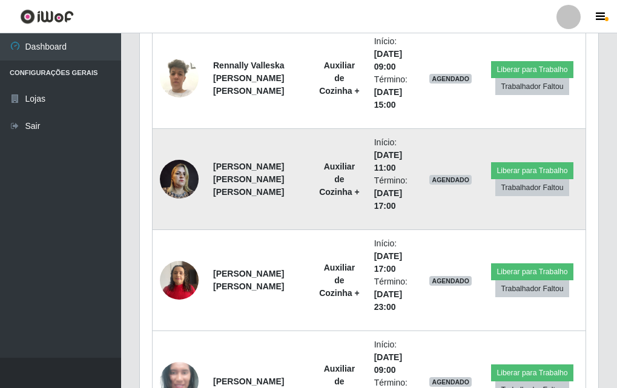
scroll to position [685, 0]
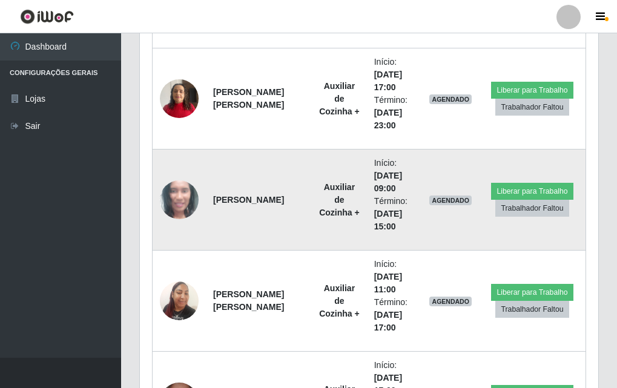
click at [180, 217] on img at bounding box center [179, 200] width 39 height 80
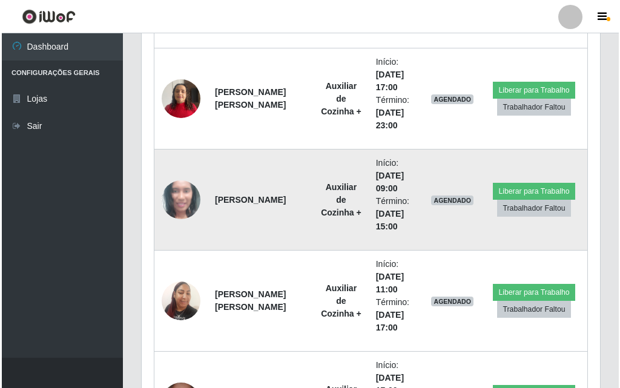
scroll to position [251, 453]
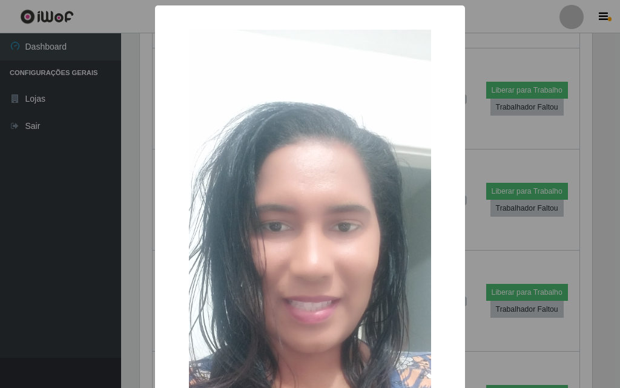
drag, startPoint x: 133, startPoint y: 246, endPoint x: 146, endPoint y: 240, distance: 14.1
click at [134, 245] on div "× OK Cancel" at bounding box center [310, 194] width 620 height 388
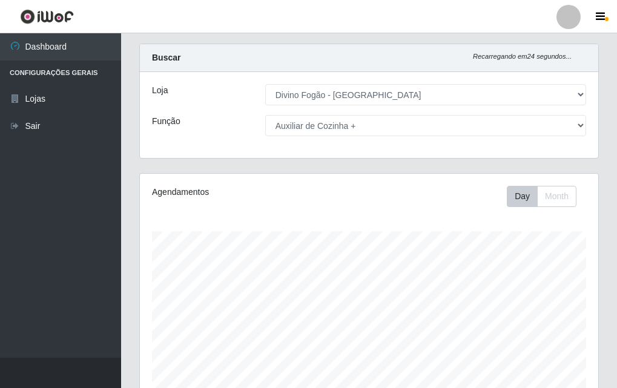
scroll to position [0, 0]
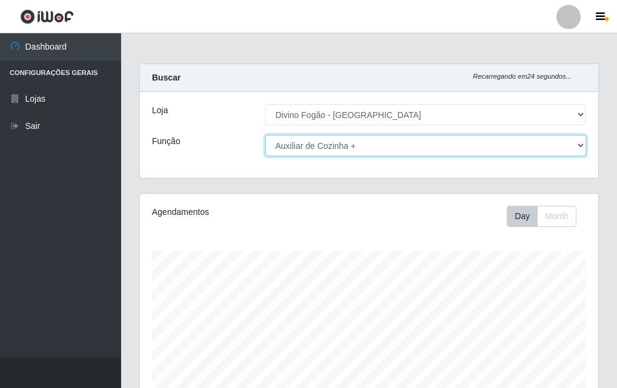
click at [328, 155] on select "[Selecione...] ASG ASG + ASG ++ Auxiliar de Cozinha Auxiliar de Cozinha + Auxil…" at bounding box center [425, 145] width 321 height 21
click at [265, 135] on select "[Selecione...] ASG ASG + ASG ++ Auxiliar de Cozinha Auxiliar de Cozinha + Auxil…" at bounding box center [425, 145] width 321 height 21
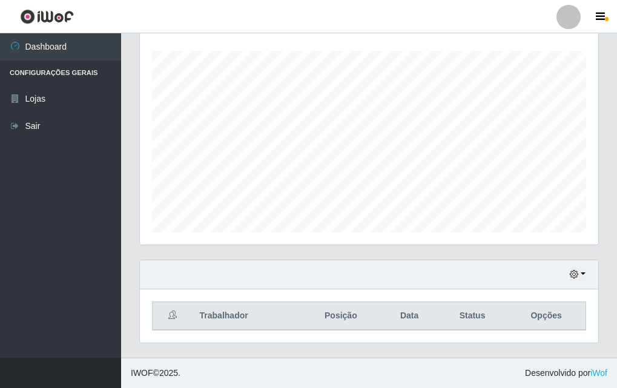
drag, startPoint x: 591, startPoint y: 278, endPoint x: 569, endPoint y: 274, distance: 22.1
click at [582, 277] on div "Hoje 1 dia 3 dias 1 Semana Não encerrados" at bounding box center [369, 274] width 459 height 29
click at [569, 274] on button "button" at bounding box center [577, 275] width 17 height 14
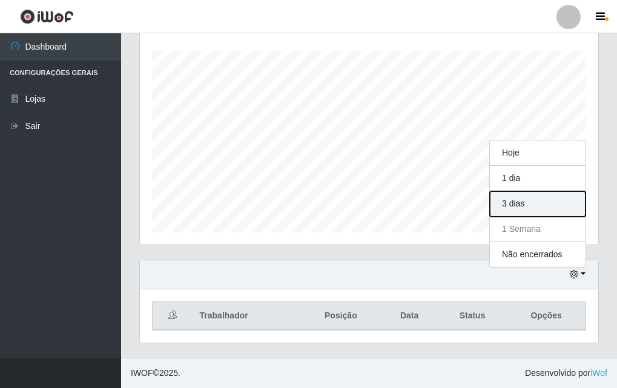
click at [540, 197] on button "3 dias" at bounding box center [538, 203] width 96 height 25
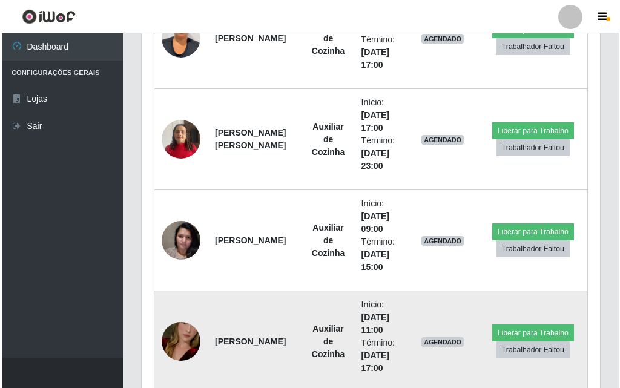
scroll to position [867, 0]
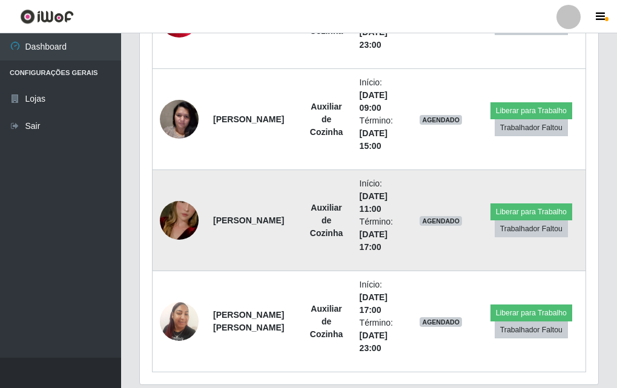
click at [179, 236] on img at bounding box center [179, 220] width 39 height 69
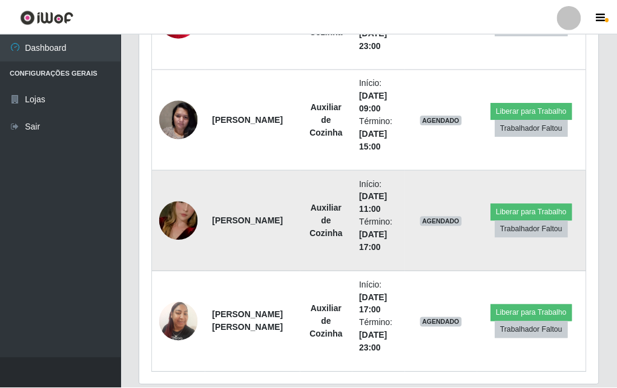
scroll to position [251, 453]
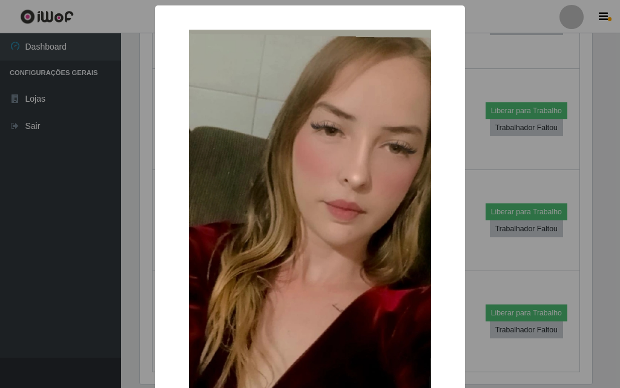
click at [155, 184] on div "× OK Cancel" at bounding box center [310, 268] width 310 height 526
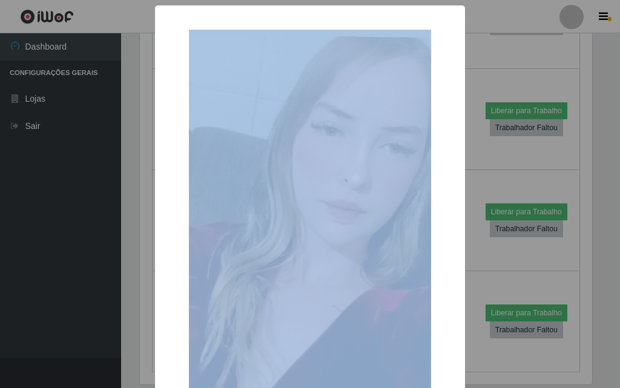
click at [133, 176] on div "× OK Cancel" at bounding box center [310, 194] width 620 height 388
click at [530, 28] on div "× OK Cancel" at bounding box center [310, 194] width 620 height 388
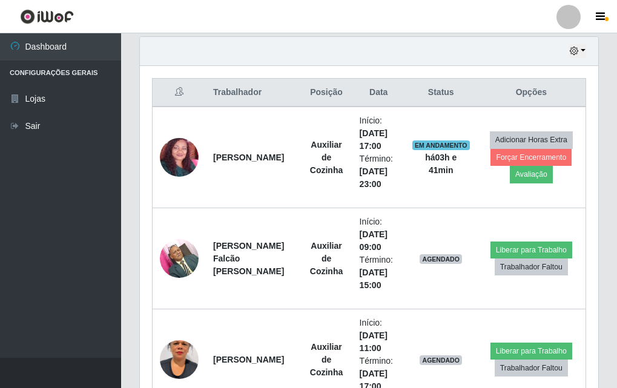
scroll to position [363, 0]
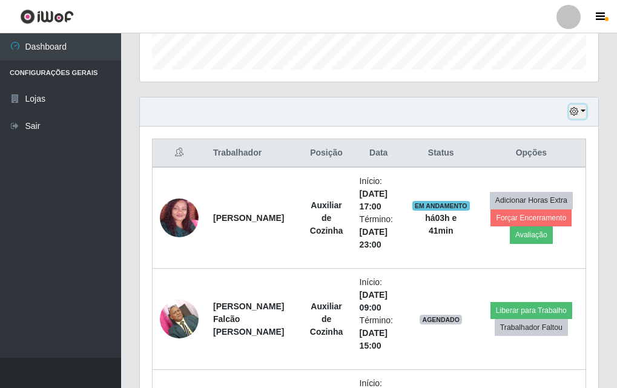
click at [572, 113] on icon "button" at bounding box center [574, 111] width 8 height 8
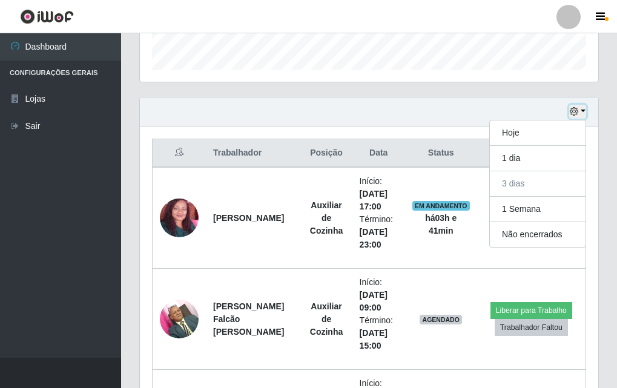
click at [572, 108] on icon "button" at bounding box center [574, 111] width 8 height 8
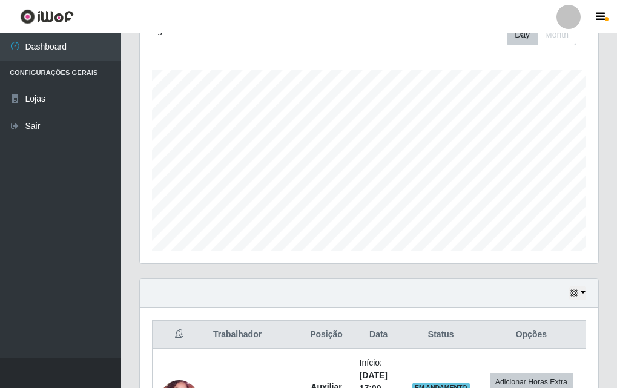
scroll to position [61, 0]
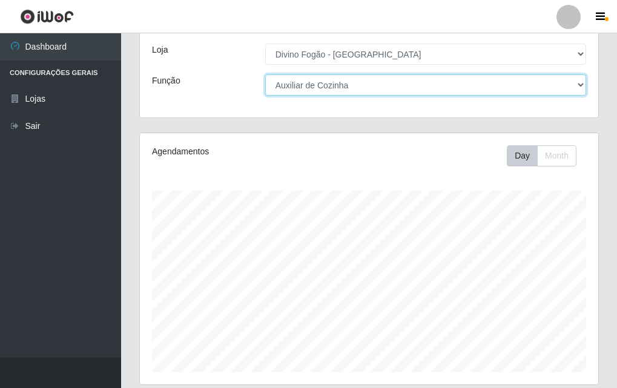
drag, startPoint x: 438, startPoint y: 158, endPoint x: 402, endPoint y: 86, distance: 80.2
click at [402, 86] on select "[Selecione...] ASG ASG + ASG ++ Auxiliar de Cozinha Auxiliar de Cozinha + Auxil…" at bounding box center [425, 85] width 321 height 21
click at [265, 75] on select "[Selecione...] ASG ASG + ASG ++ Auxiliar de Cozinha Auxiliar de Cozinha + Auxil…" at bounding box center [425, 85] width 321 height 21
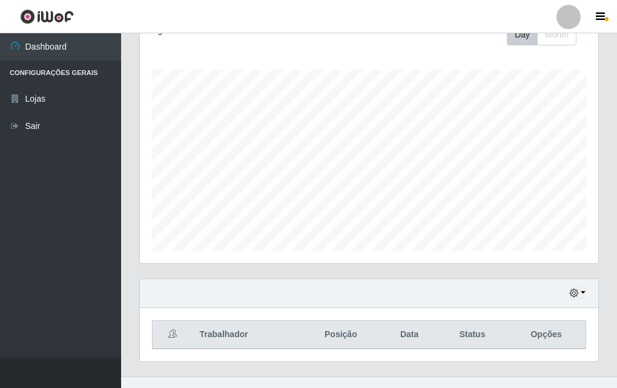
scroll to position [201, 0]
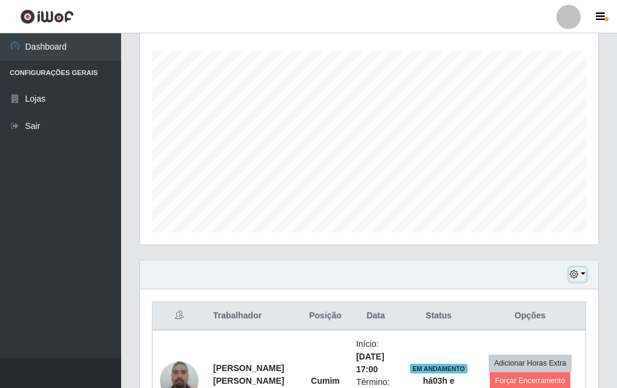
click at [571, 271] on icon "button" at bounding box center [574, 274] width 8 height 8
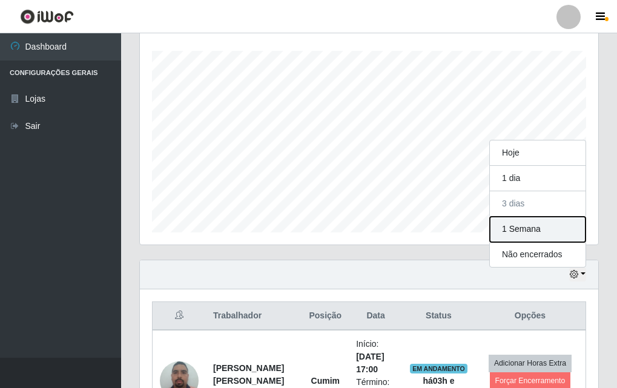
click at [540, 220] on button "1 Semana" at bounding box center [538, 229] width 96 height 25
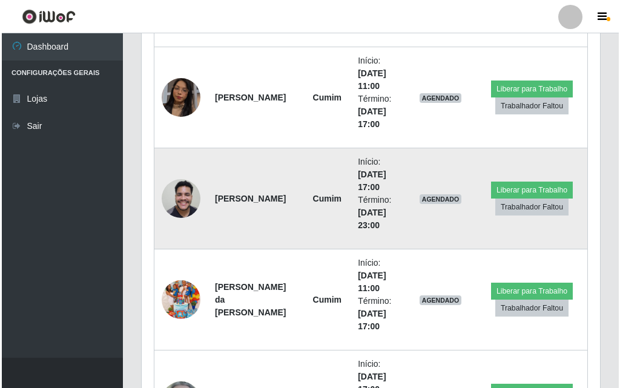
scroll to position [706, 0]
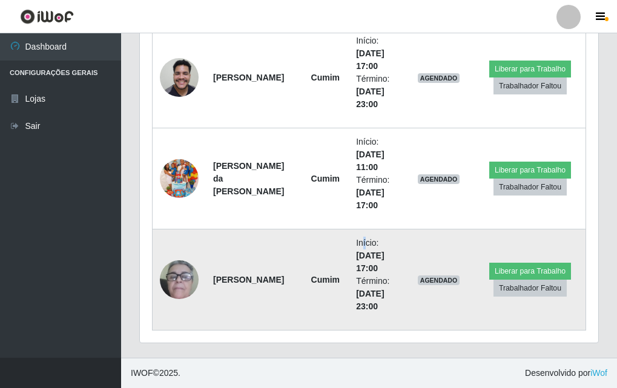
click at [356, 249] on li "Início: [DATE] 17:00" at bounding box center [375, 256] width 39 height 38
click at [356, 250] on li "Início: [DATE] 17:00" at bounding box center [375, 256] width 39 height 38
click at [356, 251] on time "[DATE] 17:00" at bounding box center [370, 262] width 28 height 22
click at [266, 275] on strong "[PERSON_NAME]" at bounding box center [248, 280] width 71 height 10
click at [184, 288] on img at bounding box center [179, 280] width 39 height 80
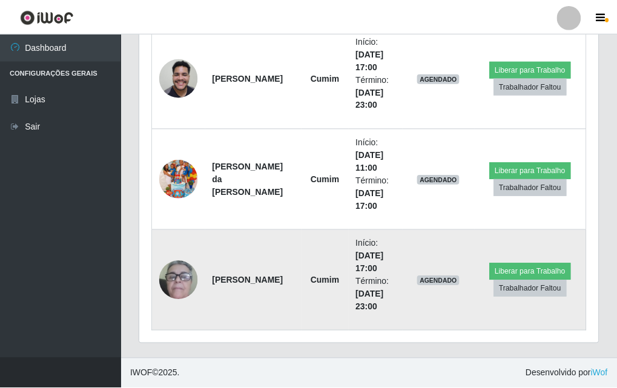
scroll to position [251, 453]
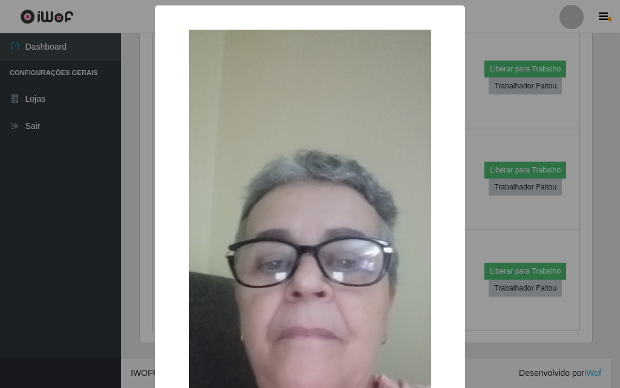
click at [167, 259] on div "×" at bounding box center [310, 279] width 286 height 523
click at [149, 265] on div "× OK Cancel" at bounding box center [310, 194] width 620 height 388
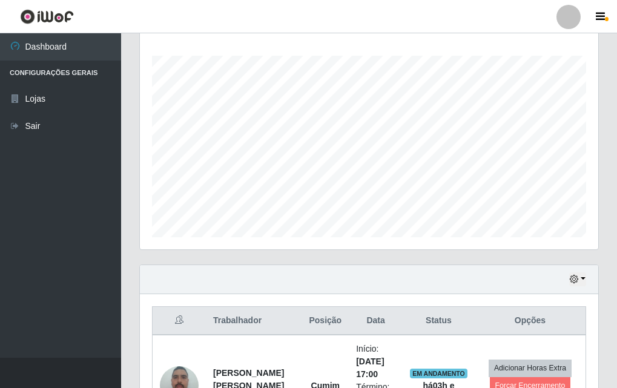
scroll to position [0, 0]
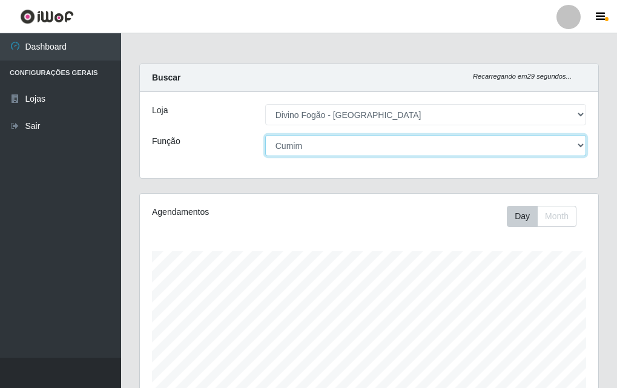
click at [300, 150] on select "[Selecione...] ASG ASG + ASG ++ Auxiliar de Cozinha Auxiliar de Cozinha + Auxil…" at bounding box center [425, 145] width 321 height 21
click at [265, 135] on select "[Selecione...] ASG ASG + ASG ++ Auxiliar de Cozinha Auxiliar de Cozinha + Auxil…" at bounding box center [425, 145] width 321 height 21
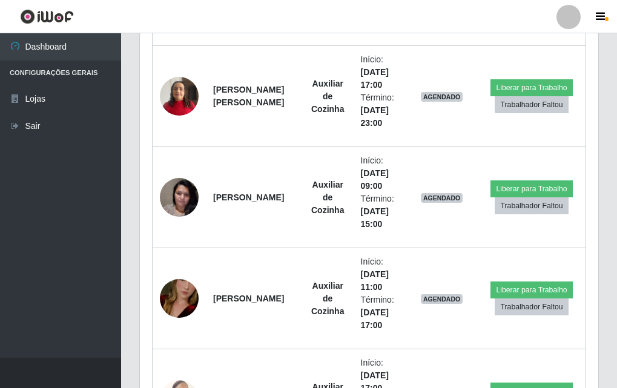
scroll to position [1092, 0]
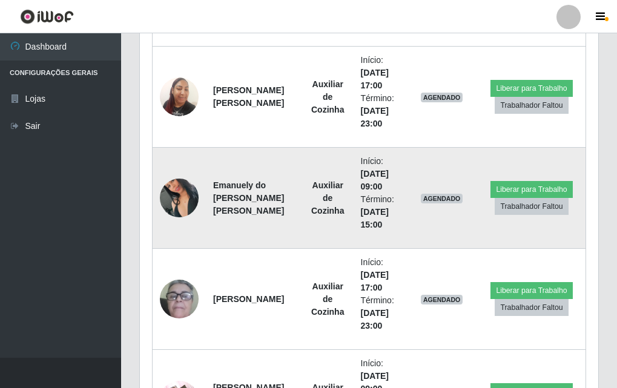
click at [172, 200] on img at bounding box center [179, 198] width 39 height 69
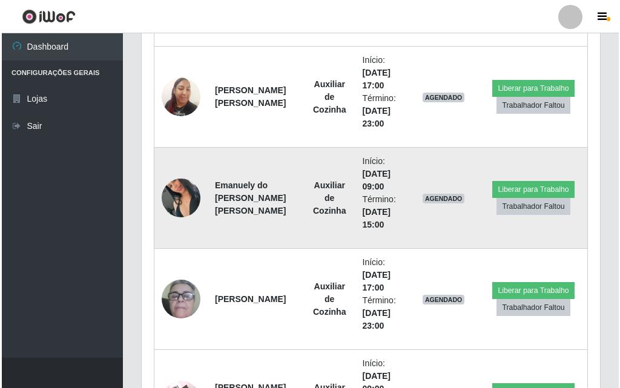
scroll to position [251, 453]
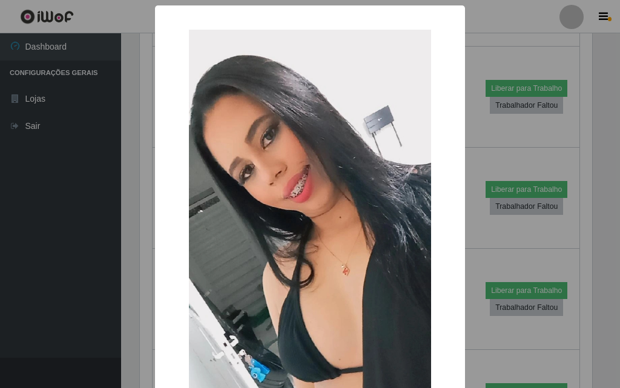
drag, startPoint x: 319, startPoint y: 244, endPoint x: 225, endPoint y: 264, distance: 95.5
click at [225, 264] on img at bounding box center [310, 245] width 242 height 431
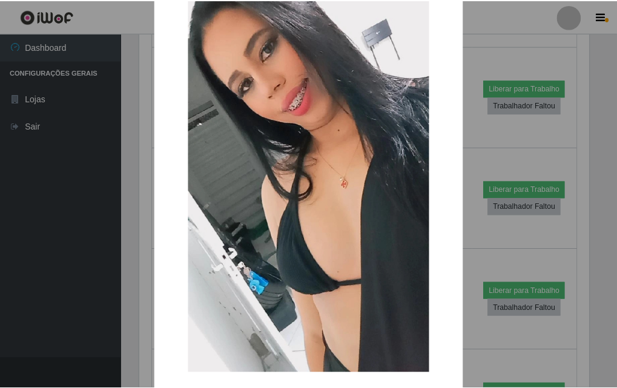
scroll to position [0, 0]
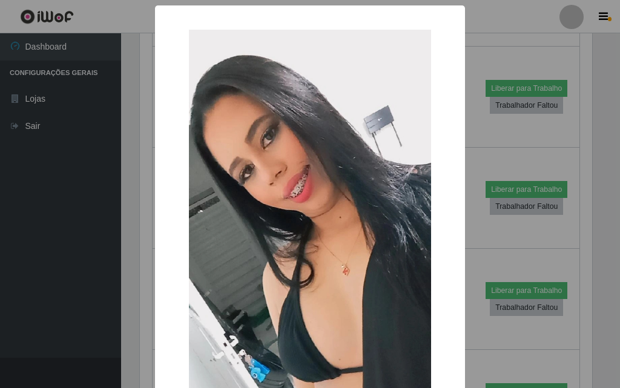
click at [149, 199] on div "× OK Cancel" at bounding box center [310, 194] width 620 height 388
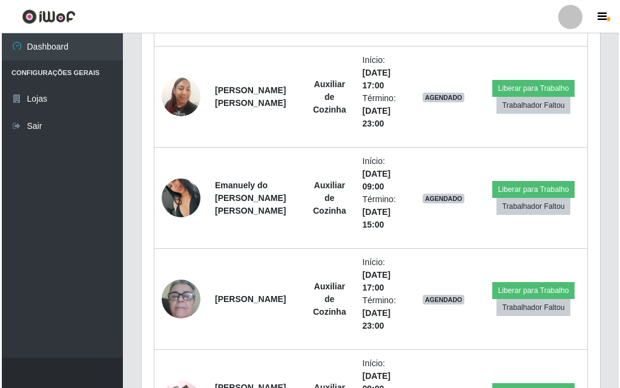
scroll to position [251, 459]
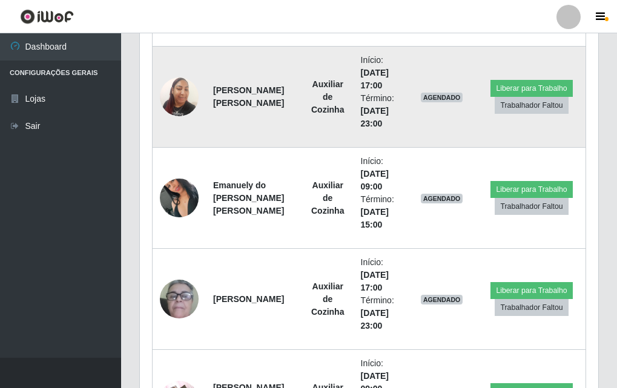
click at [159, 88] on td at bounding box center [180, 97] width 54 height 101
click at [165, 102] on img at bounding box center [179, 96] width 39 height 51
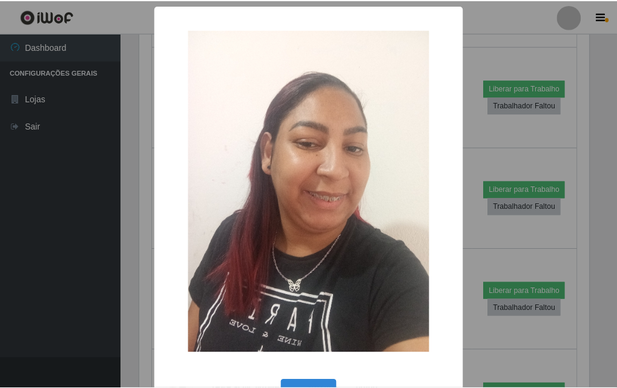
scroll to position [251, 453]
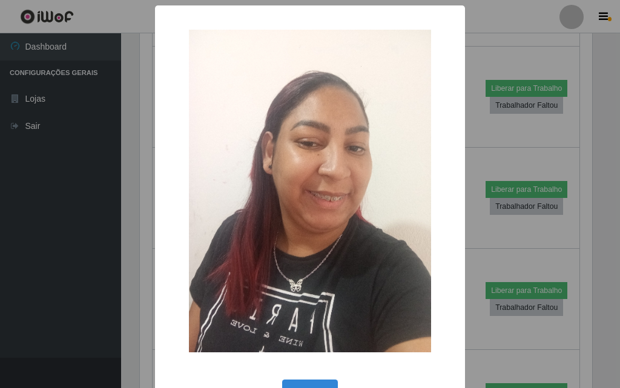
click at [165, 105] on div "× OK Cancel" at bounding box center [310, 214] width 310 height 419
click at [129, 153] on div "× OK Cancel" at bounding box center [310, 194] width 620 height 388
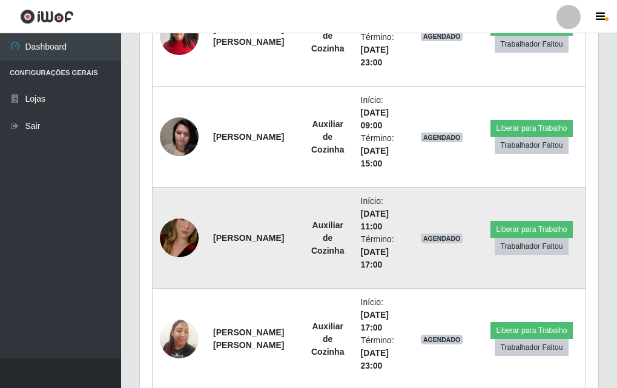
scroll to position [1031, 0]
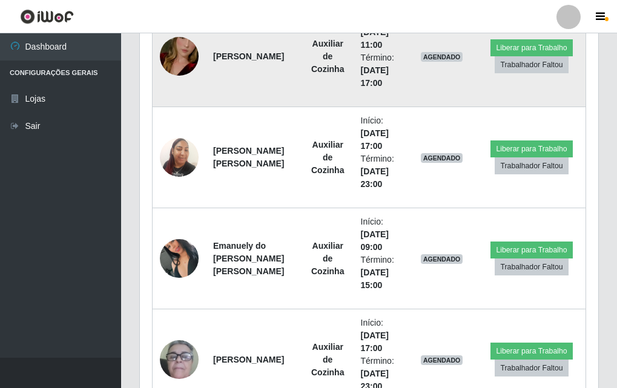
click at [183, 48] on img at bounding box center [179, 56] width 39 height 69
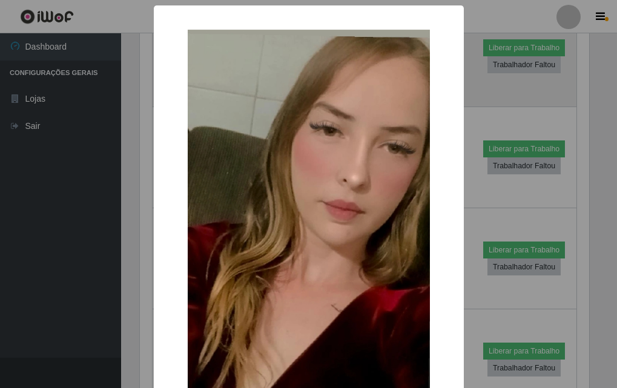
scroll to position [251, 453]
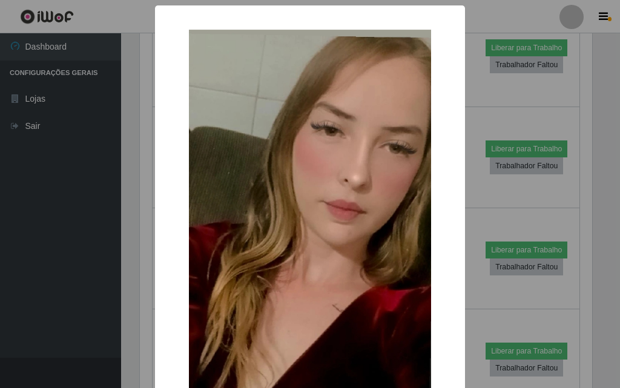
drag, startPoint x: 222, startPoint y: 127, endPoint x: 290, endPoint y: 99, distance: 73.9
drag, startPoint x: 290, startPoint y: 99, endPoint x: 91, endPoint y: 138, distance: 202.3
click at [91, 138] on div "× OK Cancel" at bounding box center [310, 194] width 620 height 388
drag, startPoint x: 169, startPoint y: 131, endPoint x: 134, endPoint y: 138, distance: 35.7
click at [168, 131] on div "×" at bounding box center [310, 245] width 286 height 455
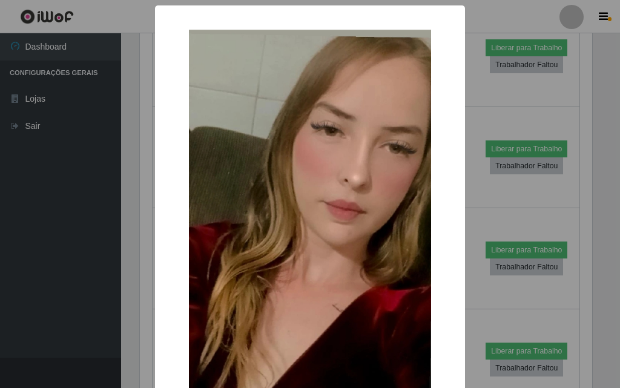
click at [134, 138] on div "× OK Cancel" at bounding box center [310, 194] width 620 height 388
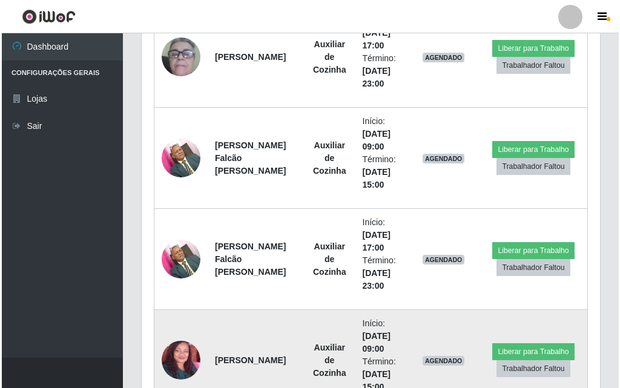
scroll to position [1516, 0]
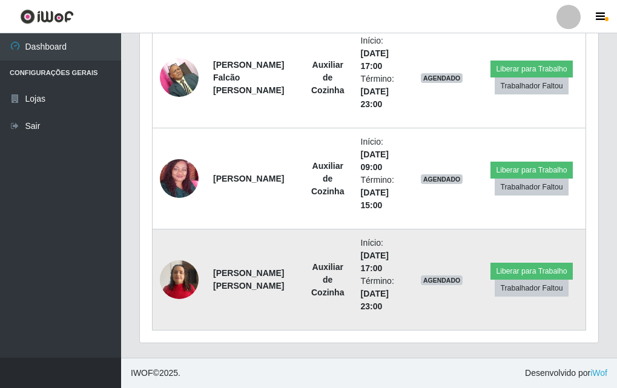
click at [185, 271] on img at bounding box center [179, 279] width 39 height 51
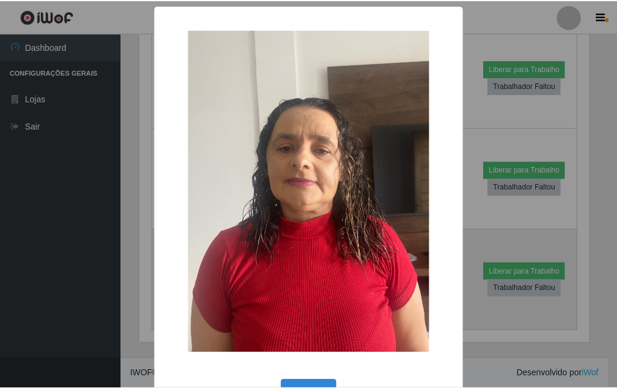
scroll to position [251, 453]
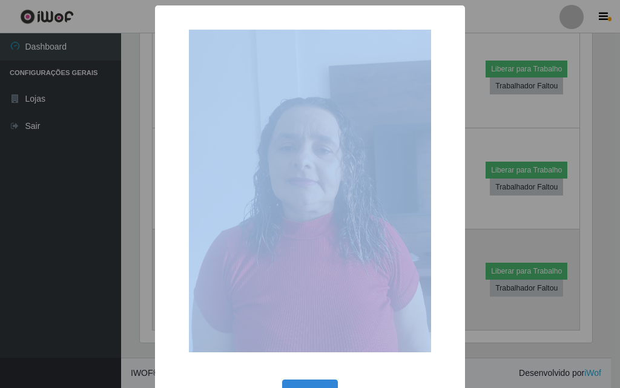
click at [185, 271] on div "×" at bounding box center [310, 191] width 286 height 347
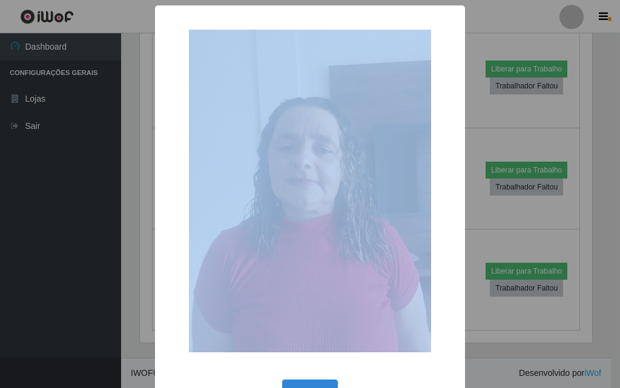
click at [340, 202] on img at bounding box center [310, 191] width 242 height 323
click at [341, 202] on img at bounding box center [310, 191] width 242 height 323
click at [189, 224] on img at bounding box center [310, 191] width 242 height 323
click at [159, 228] on div "× OK Cancel" at bounding box center [310, 214] width 310 height 419
click at [145, 234] on div "× OK Cancel" at bounding box center [310, 194] width 620 height 388
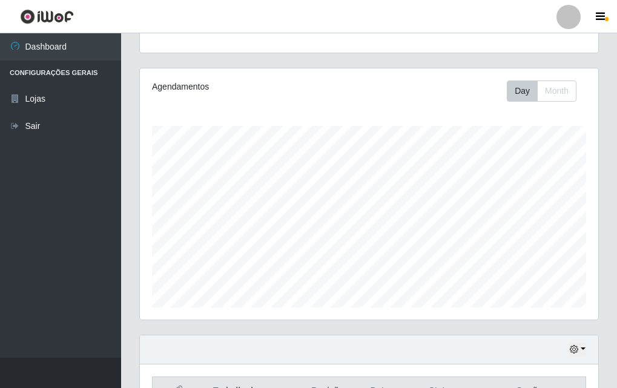
scroll to position [4, 0]
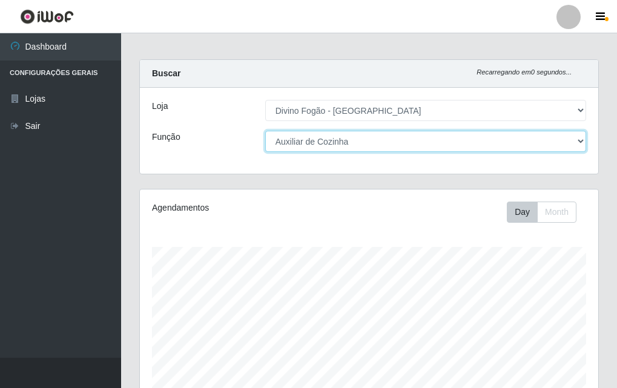
click at [438, 146] on select "[Selecione...] ASG ASG + ASG ++ Auxiliar de Cozinha Auxiliar de Cozinha + Auxil…" at bounding box center [425, 141] width 321 height 21
select select "17"
click at [265, 131] on select "[Selecione...] ASG ASG + ASG ++ Auxiliar de Cozinha Auxiliar de Cozinha + Auxil…" at bounding box center [425, 141] width 321 height 21
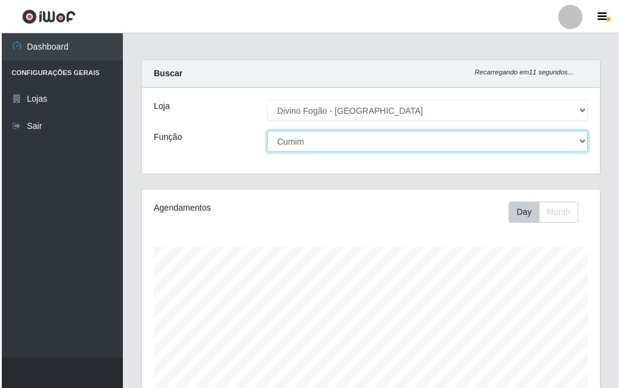
scroll to position [307, 0]
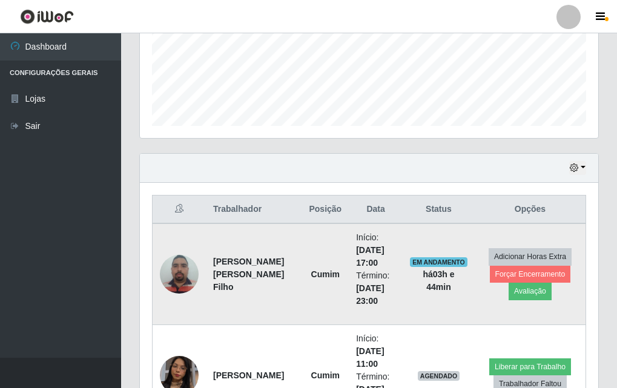
click at [181, 275] on img at bounding box center [179, 273] width 39 height 51
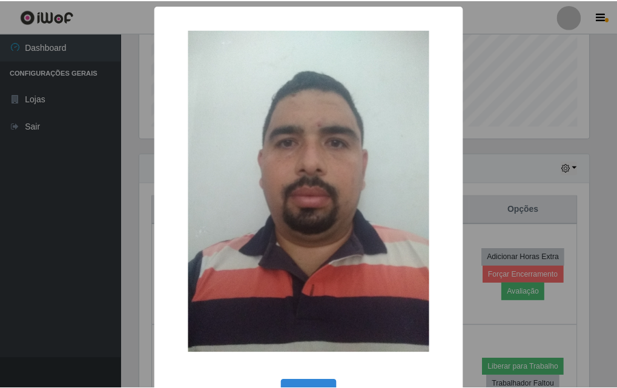
scroll to position [41, 0]
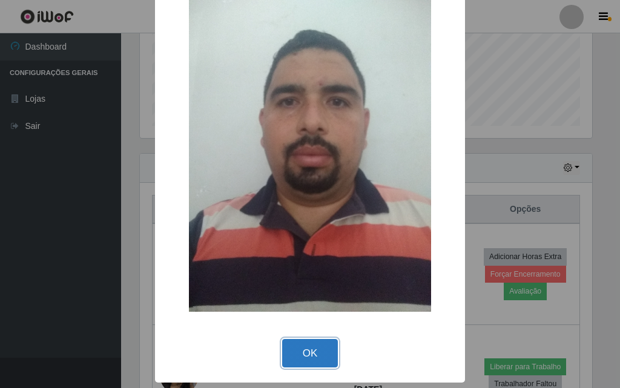
click at [305, 346] on button "OK" at bounding box center [310, 353] width 56 height 28
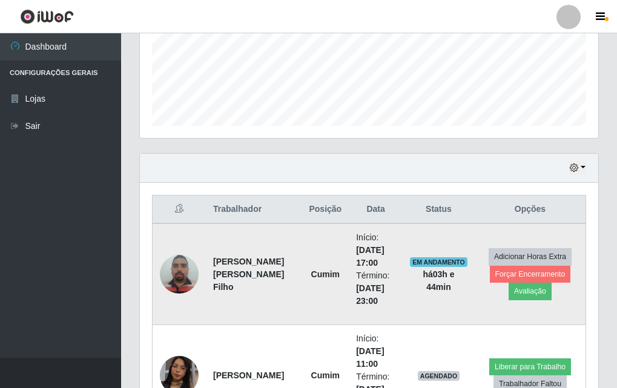
scroll to position [428, 0]
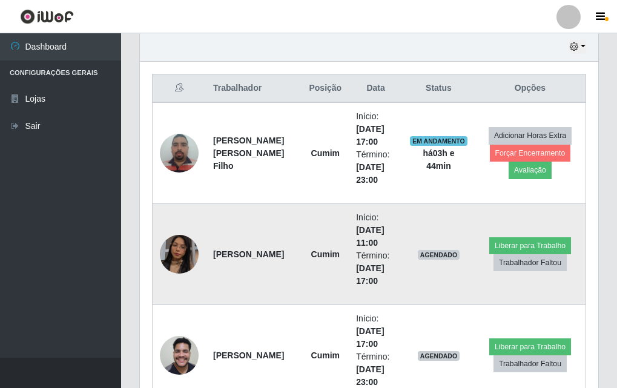
click at [185, 257] on img at bounding box center [179, 254] width 39 height 69
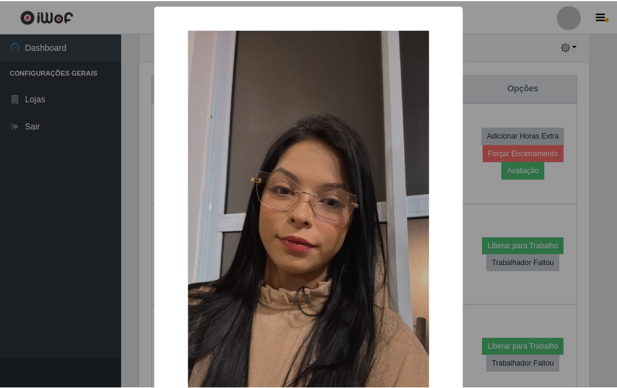
scroll to position [121, 0]
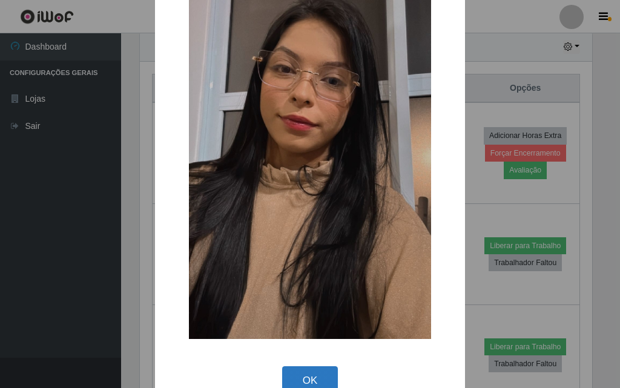
click at [316, 368] on button "OK" at bounding box center [310, 381] width 56 height 28
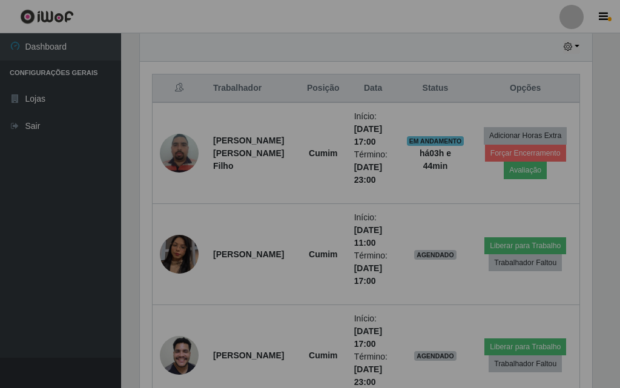
click at [316, 368] on div "× OK Cancel" at bounding box center [310, 194] width 620 height 388
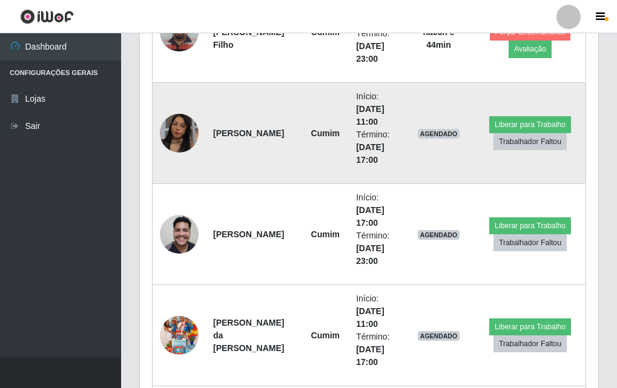
scroll to position [610, 0]
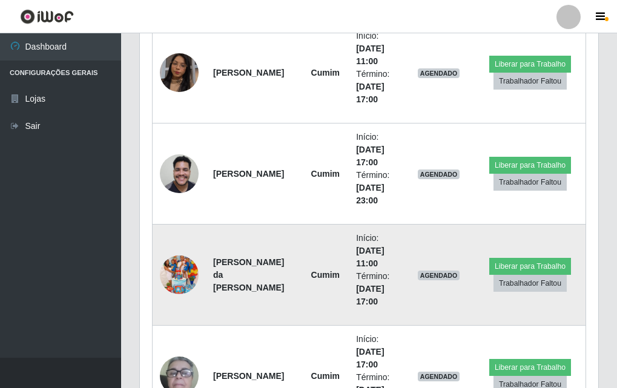
click at [187, 271] on img at bounding box center [179, 274] width 39 height 69
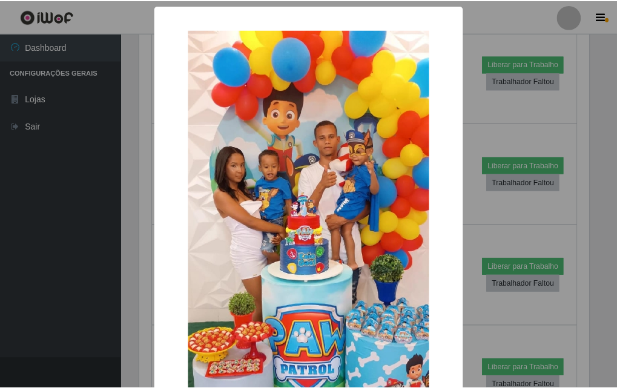
scroll to position [148, 0]
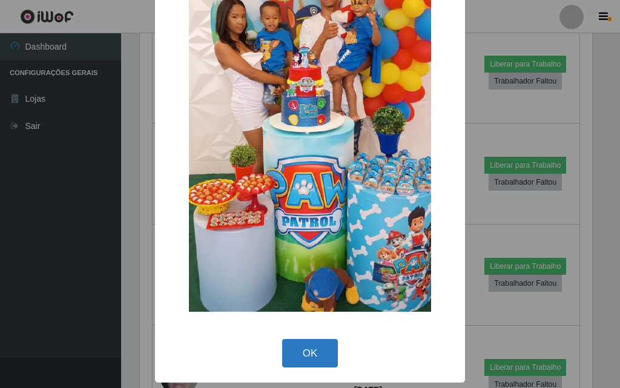
click at [301, 347] on button "OK" at bounding box center [310, 353] width 56 height 28
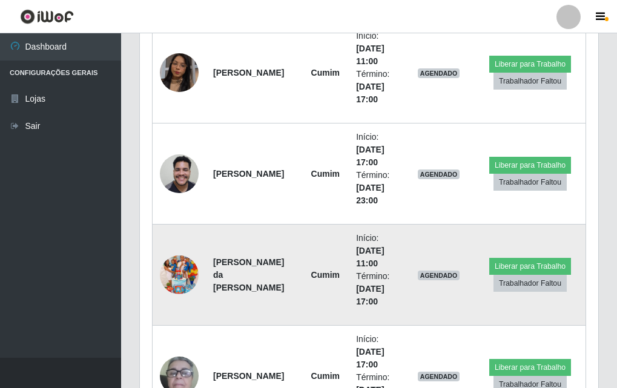
scroll to position [671, 0]
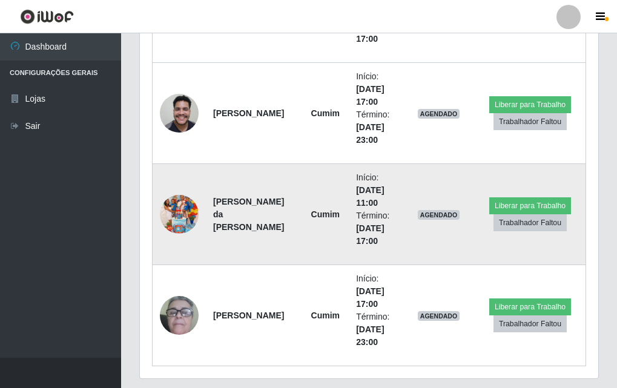
click at [182, 230] on img at bounding box center [179, 214] width 39 height 69
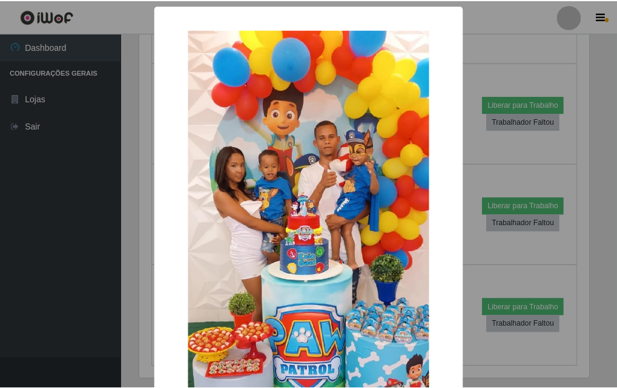
scroll to position [148, 0]
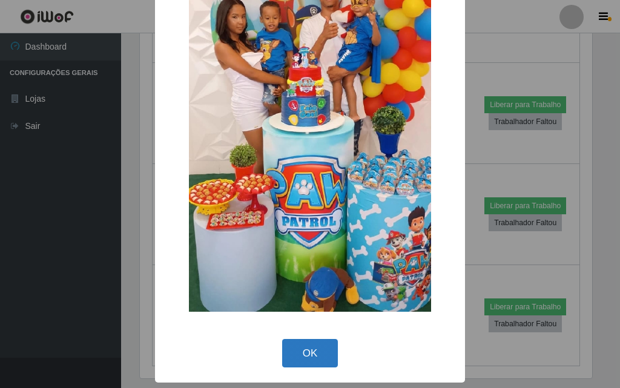
click at [287, 353] on button "OK" at bounding box center [310, 353] width 56 height 28
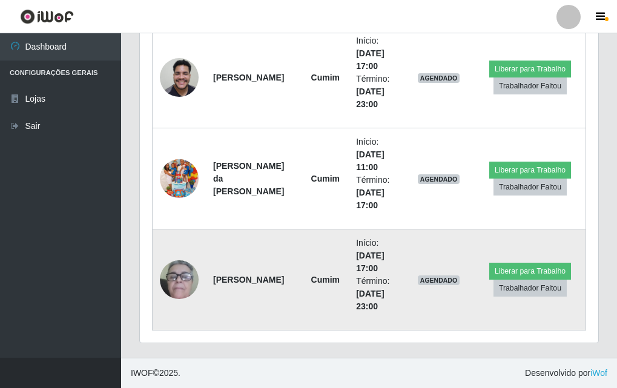
scroll to position [585, 0]
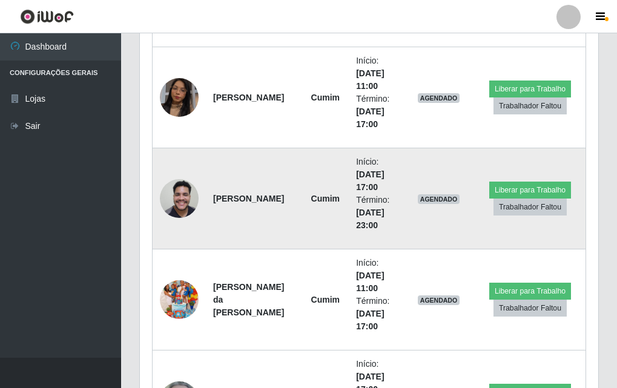
click at [158, 202] on td at bounding box center [180, 198] width 54 height 101
click at [168, 199] on img at bounding box center [179, 198] width 39 height 51
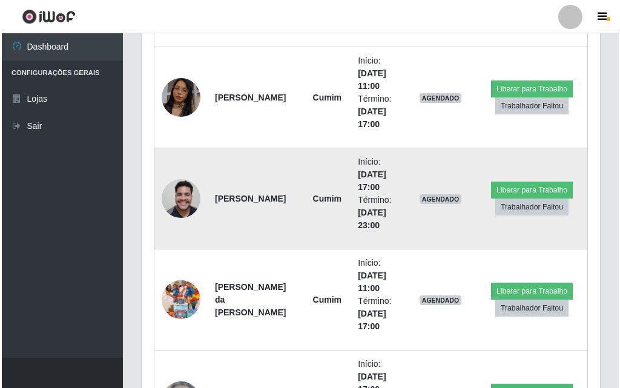
scroll to position [251, 453]
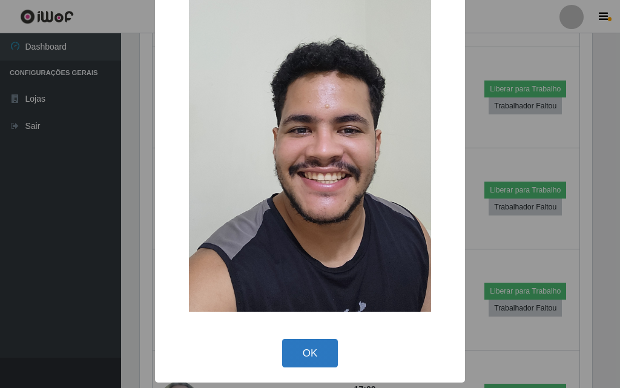
click at [313, 352] on button "OK" at bounding box center [310, 353] width 56 height 28
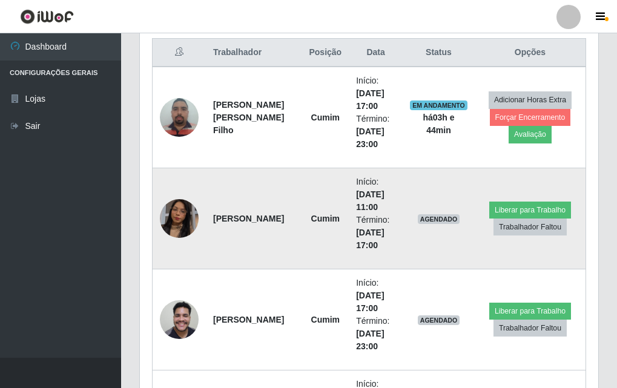
click at [165, 210] on img at bounding box center [179, 218] width 39 height 69
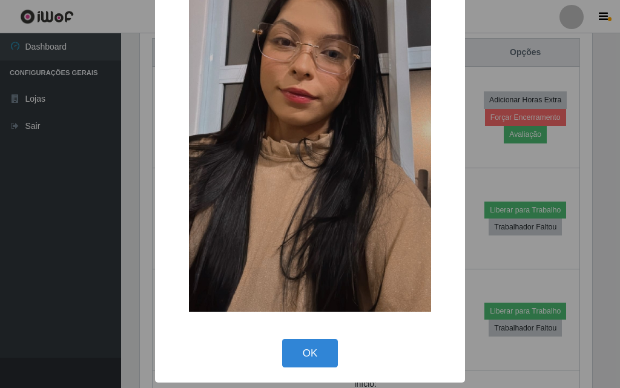
click at [285, 335] on div "× OK Cancel" at bounding box center [310, 120] width 310 height 526
click at [285, 336] on div "× OK Cancel" at bounding box center [310, 120] width 310 height 526
click at [297, 373] on div "× OK Cancel" at bounding box center [310, 120] width 310 height 526
click at [313, 357] on button "OK" at bounding box center [310, 353] width 56 height 28
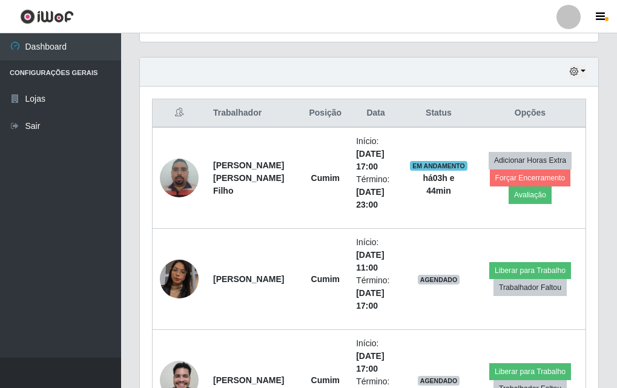
click at [566, 66] on div "Hoje 1 dia 3 dias 1 Semana Não encerrados" at bounding box center [369, 72] width 459 height 29
click at [575, 71] on icon "button" at bounding box center [574, 71] width 8 height 8
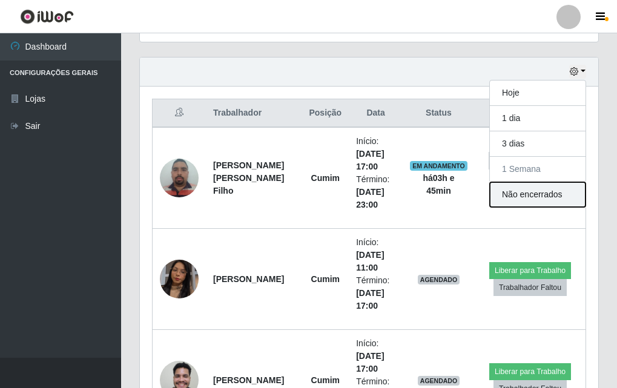
click at [531, 191] on button "Não encerrados" at bounding box center [538, 194] width 96 height 25
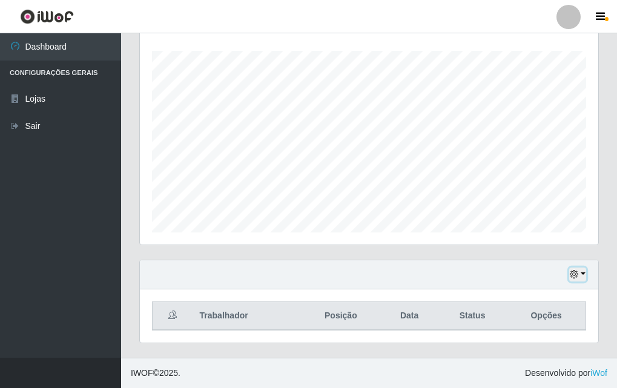
click at [571, 273] on icon "button" at bounding box center [574, 274] width 8 height 8
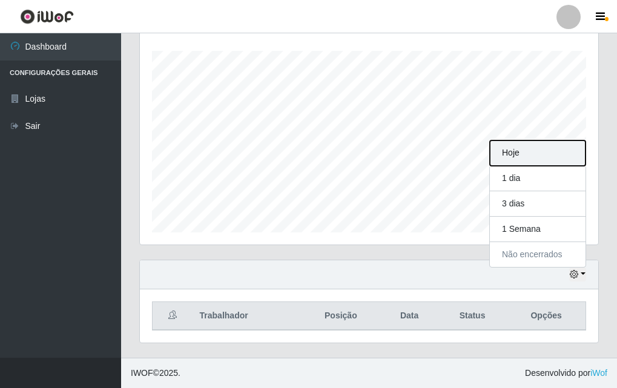
click at [551, 162] on button "Hoje" at bounding box center [538, 153] width 96 height 25
